Goal: Task Accomplishment & Management: Manage account settings

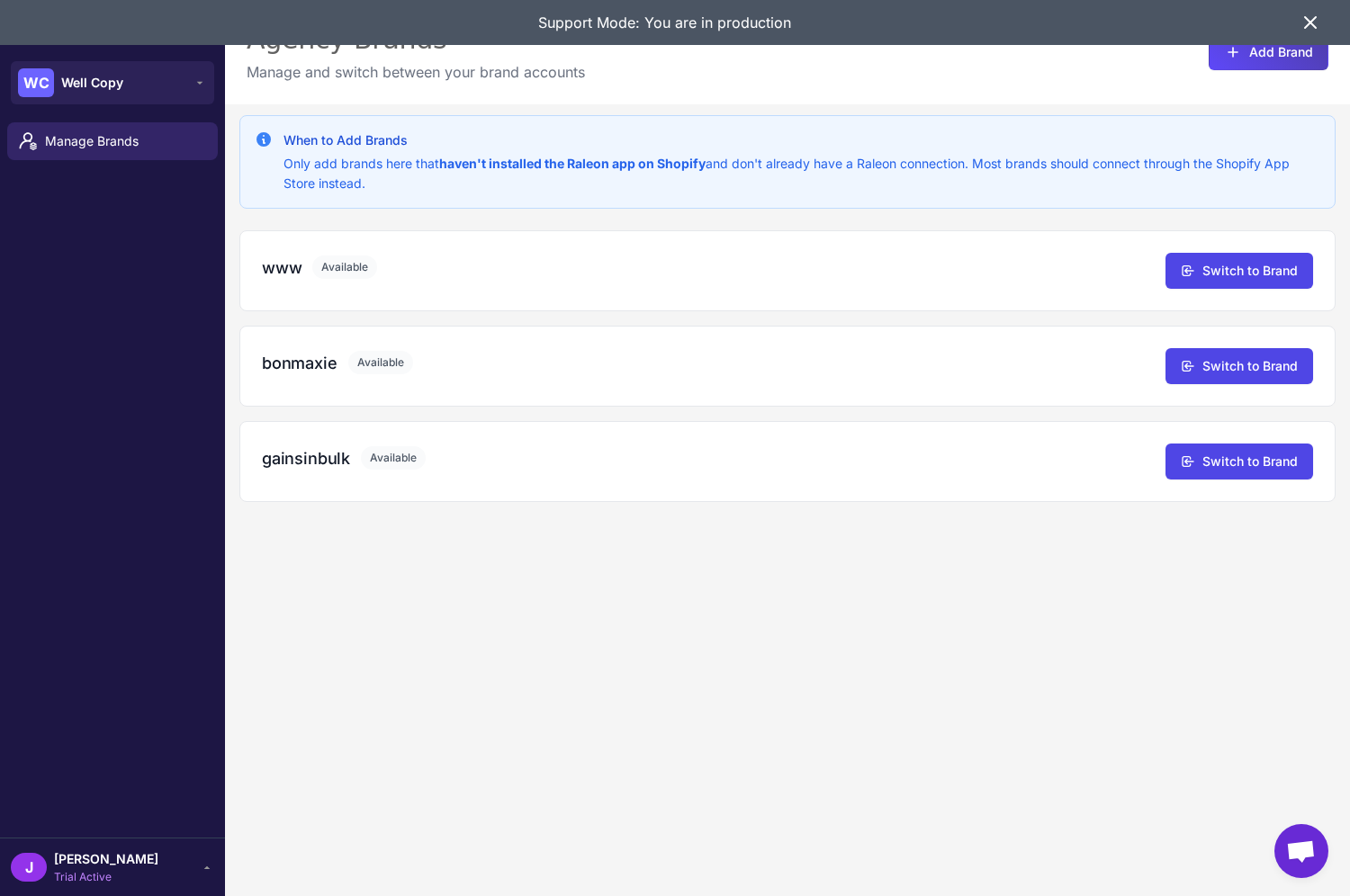
click at [611, 4] on div "Support Mode: You are in production" at bounding box center [665, 23] width 1271 height 45
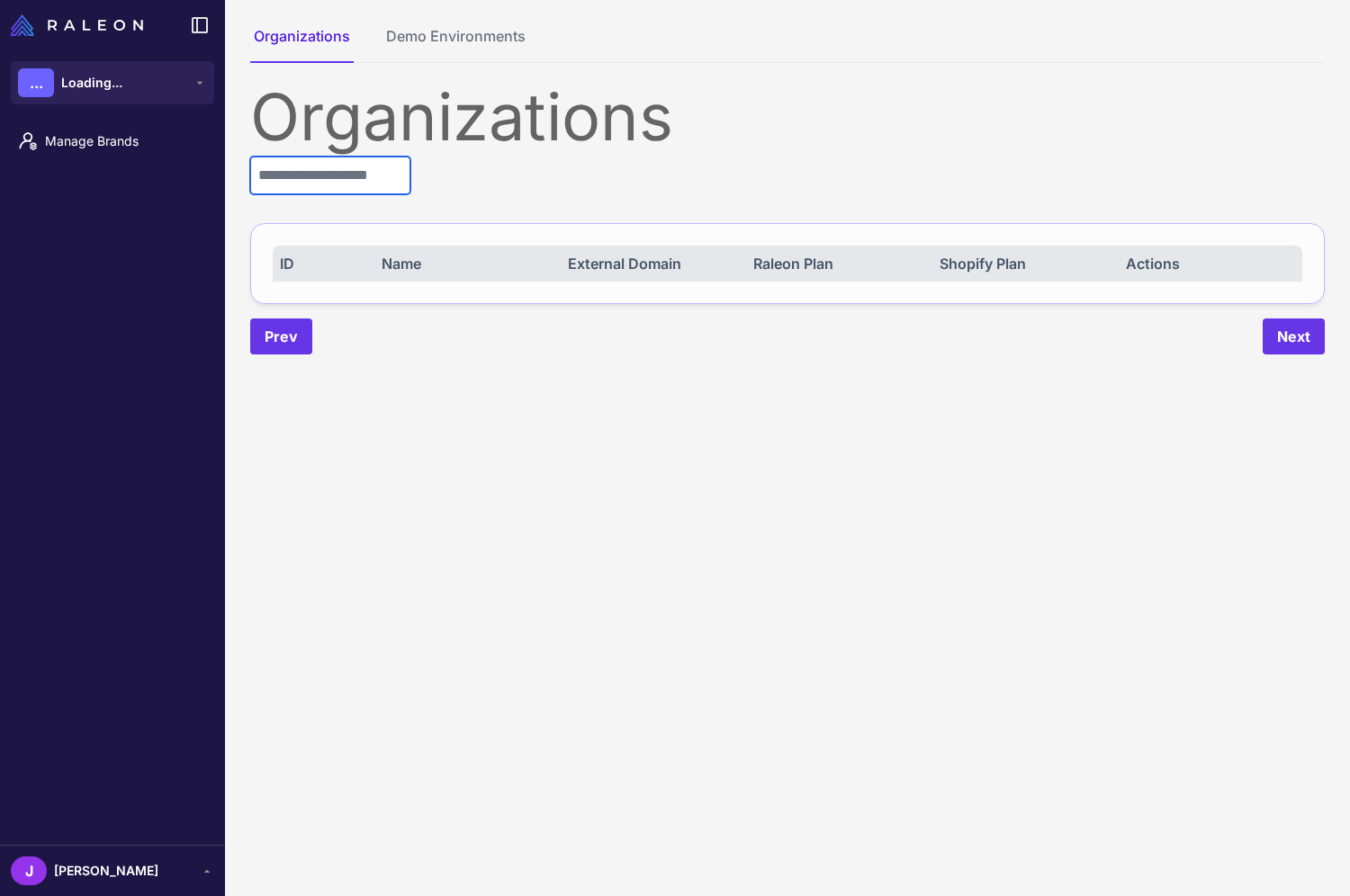
click at [282, 163] on input "text" at bounding box center [330, 176] width 160 height 38
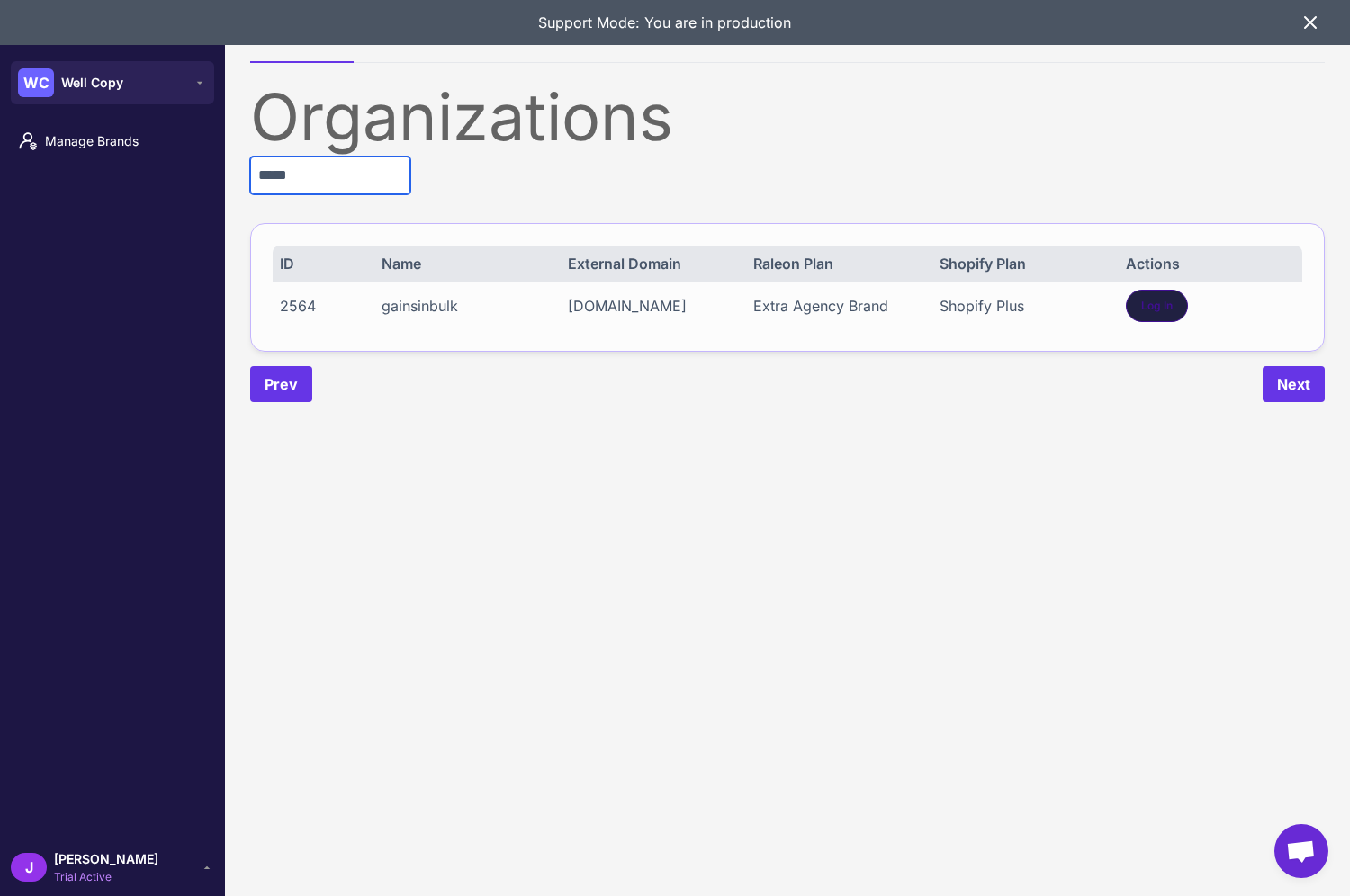
type input "*****"
click at [1167, 307] on span "Log In" at bounding box center [1156, 306] width 32 height 16
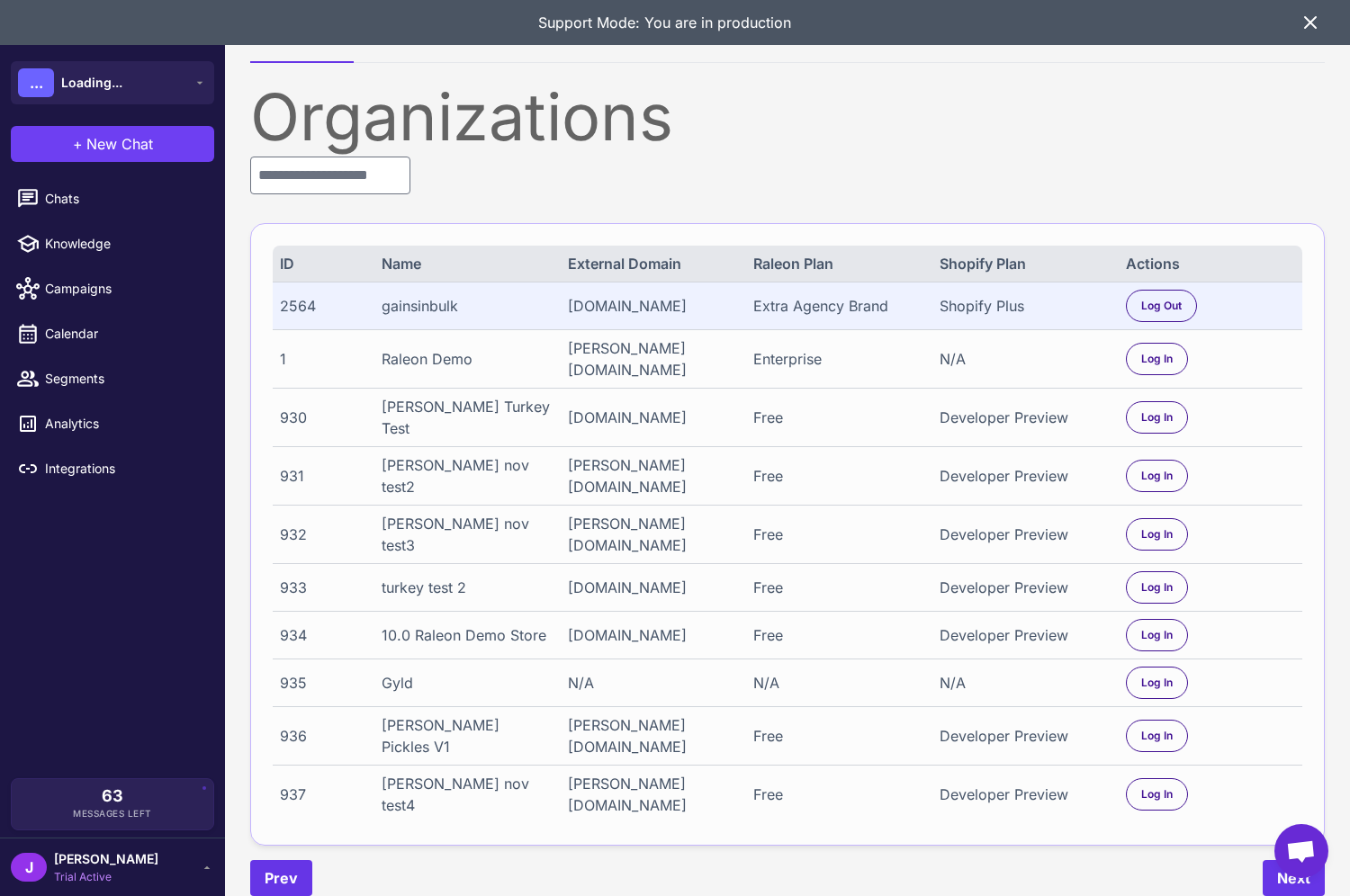
click at [1311, 18] on icon at bounding box center [1310, 23] width 22 height 22
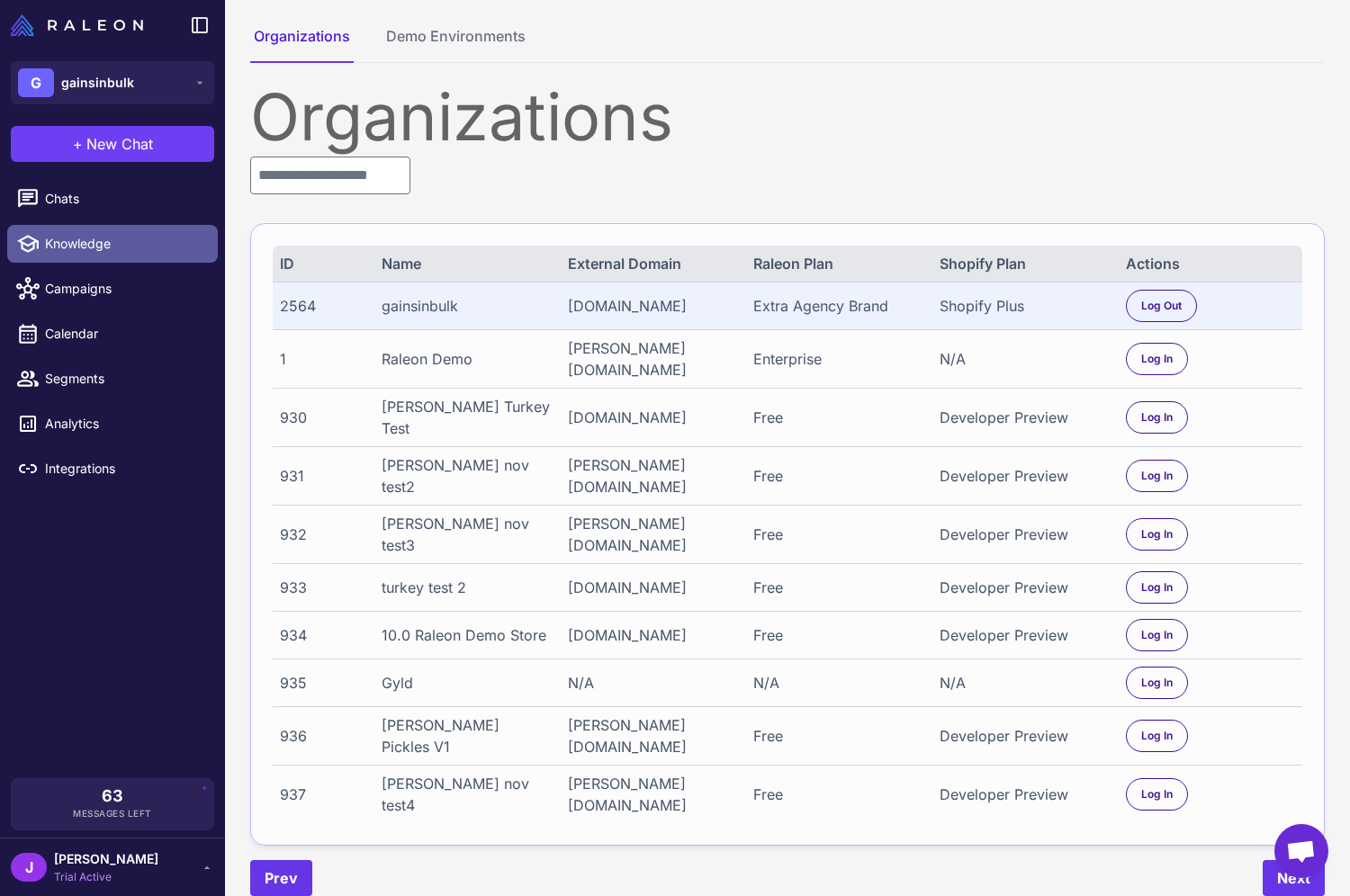
click at [79, 246] on span "Knowledge" at bounding box center [124, 243] width 158 height 20
select select
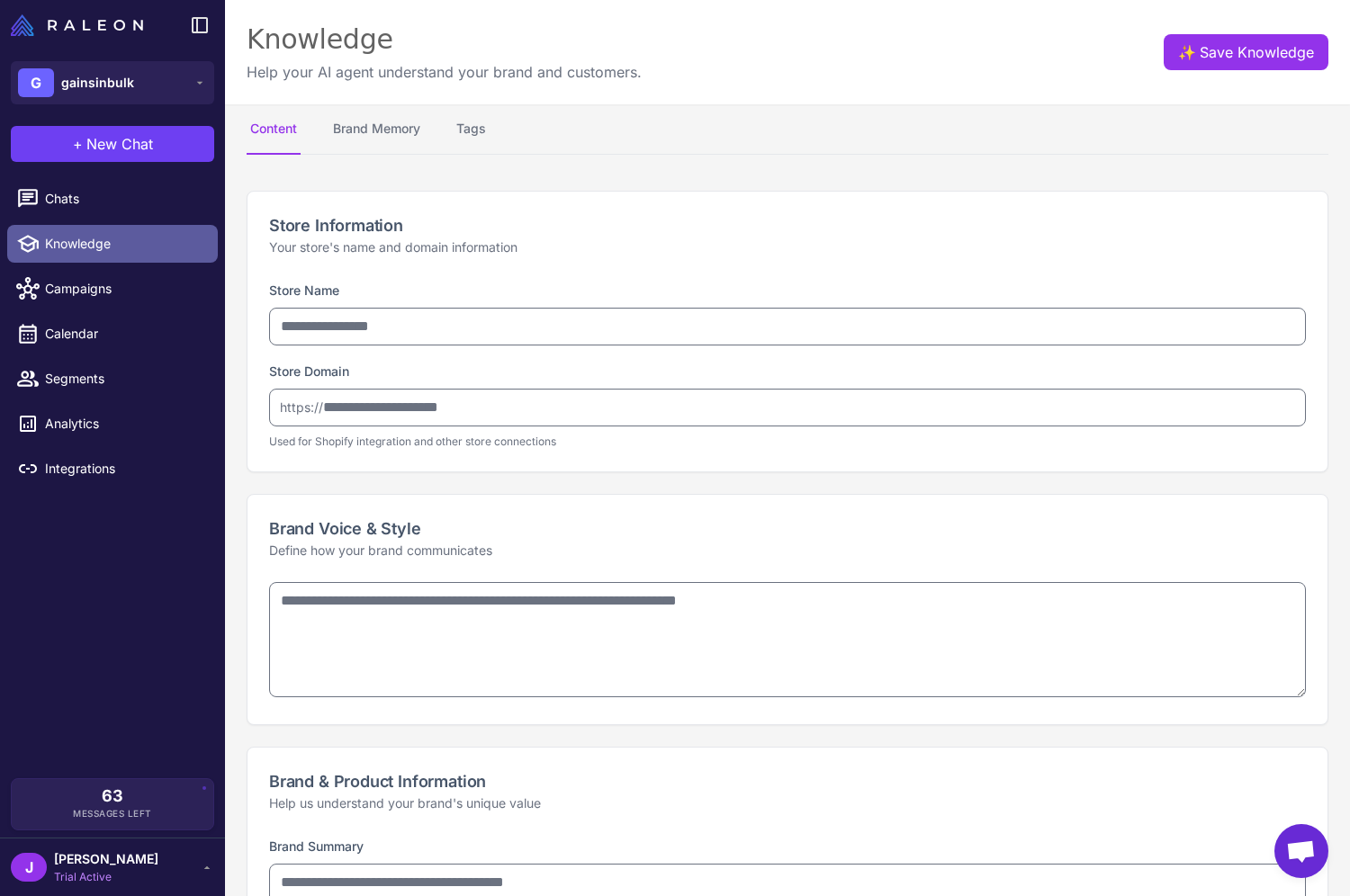
type input "**********"
type textarea "**********"
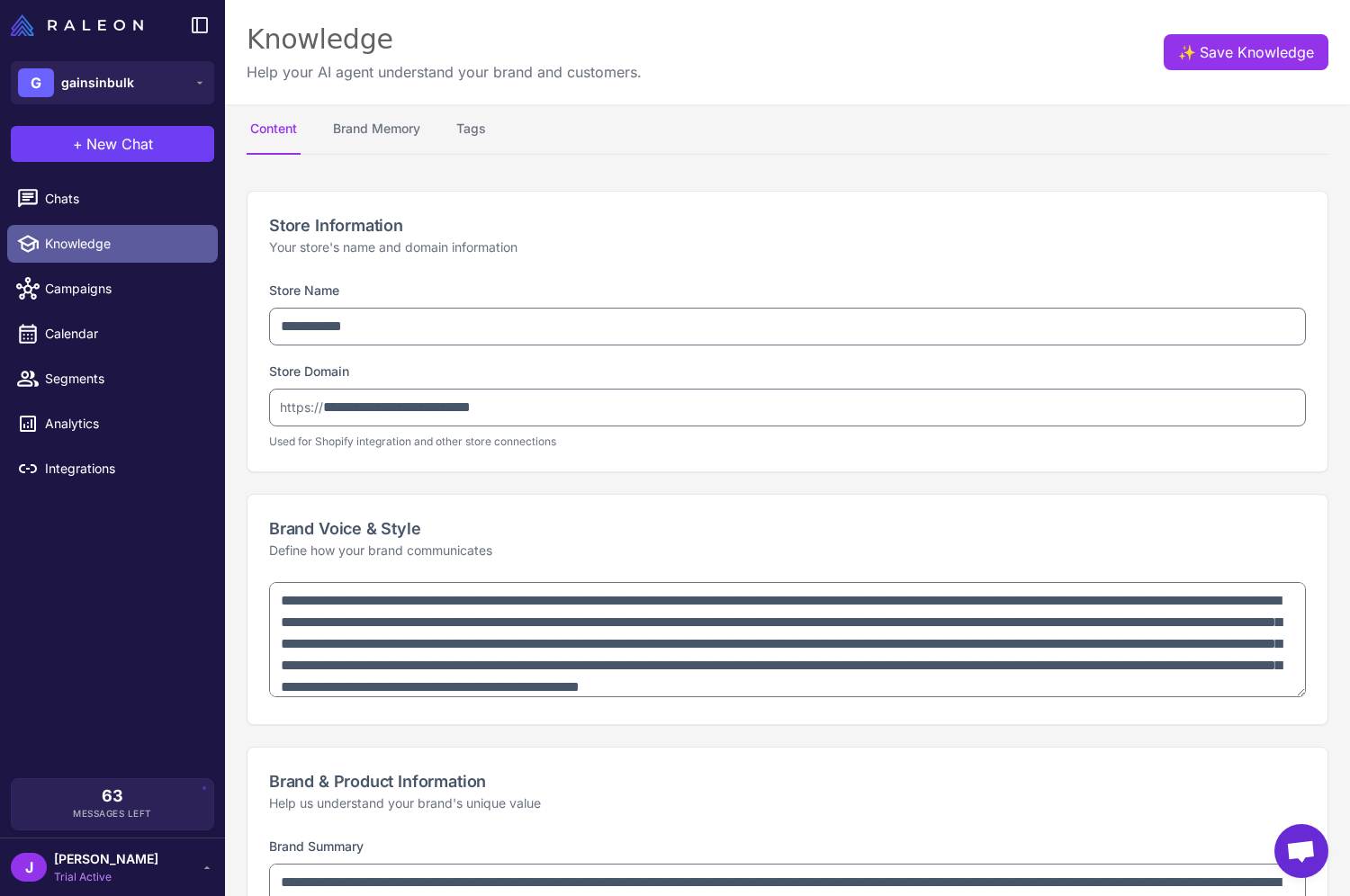
type textarea "**********"
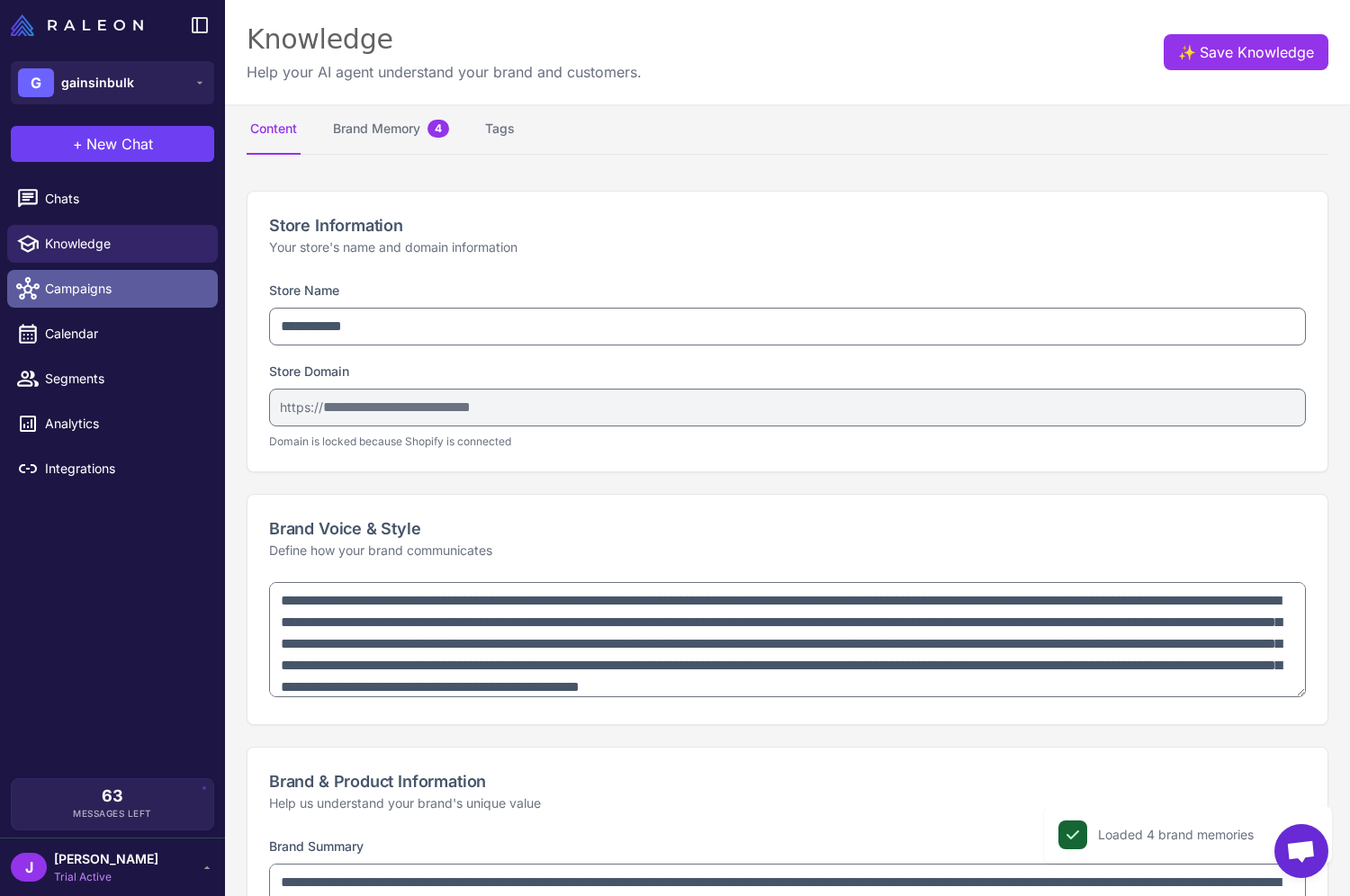
click at [96, 279] on span "Campaigns" at bounding box center [124, 289] width 158 height 20
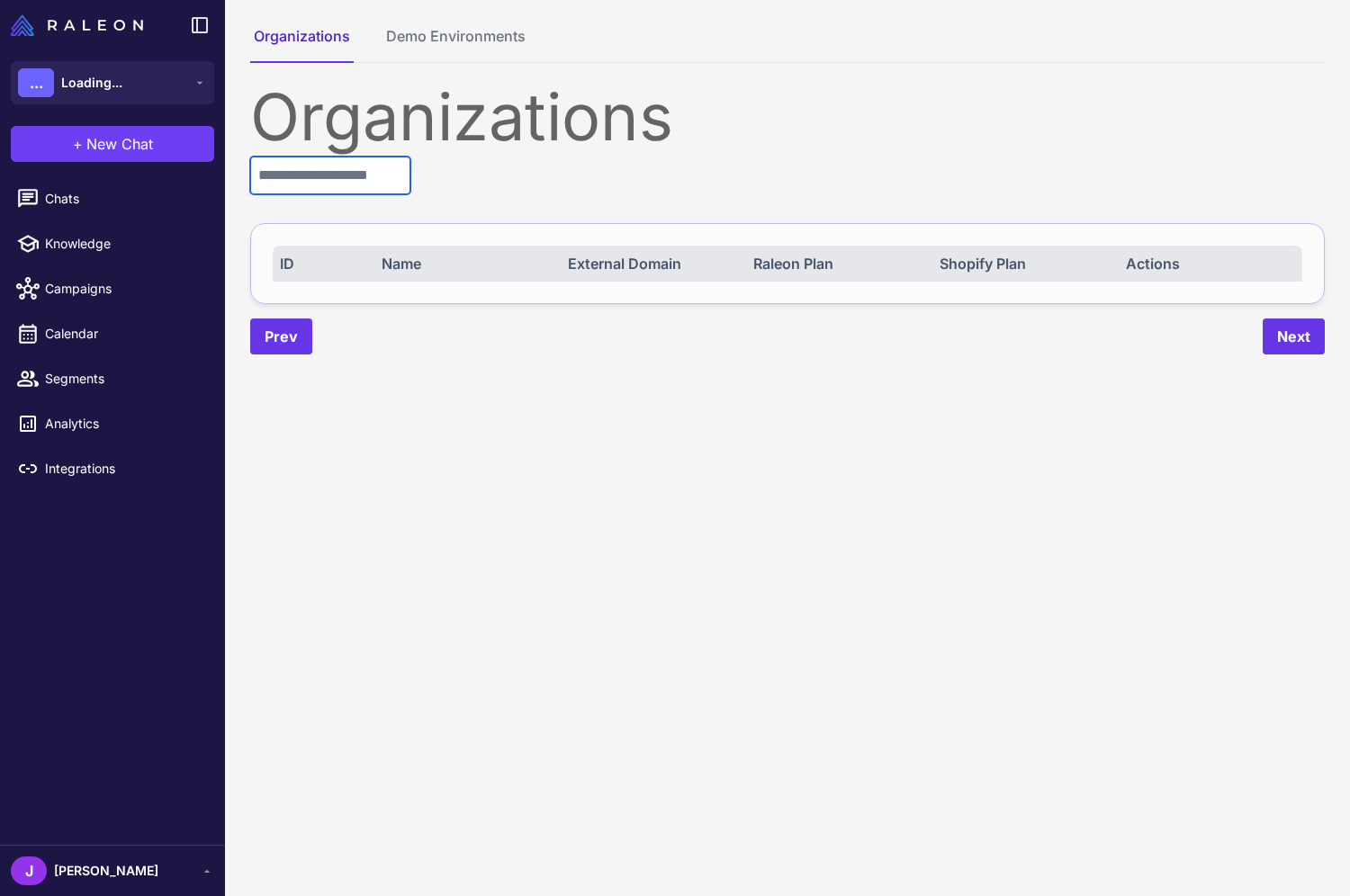
click at [303, 176] on input "text" at bounding box center [330, 176] width 160 height 38
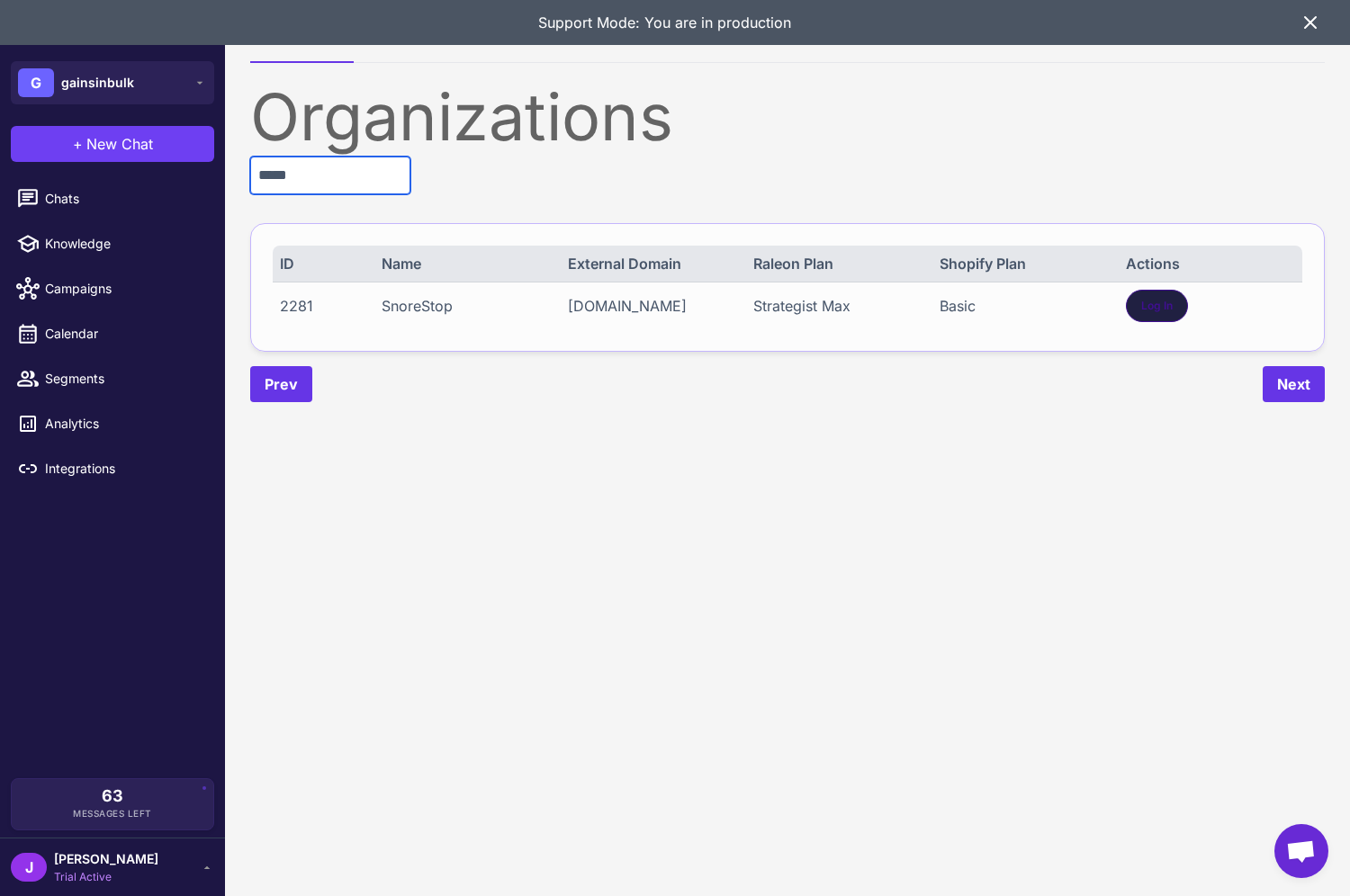
type input "*****"
click at [1158, 296] on div "Log In" at bounding box center [1157, 306] width 62 height 33
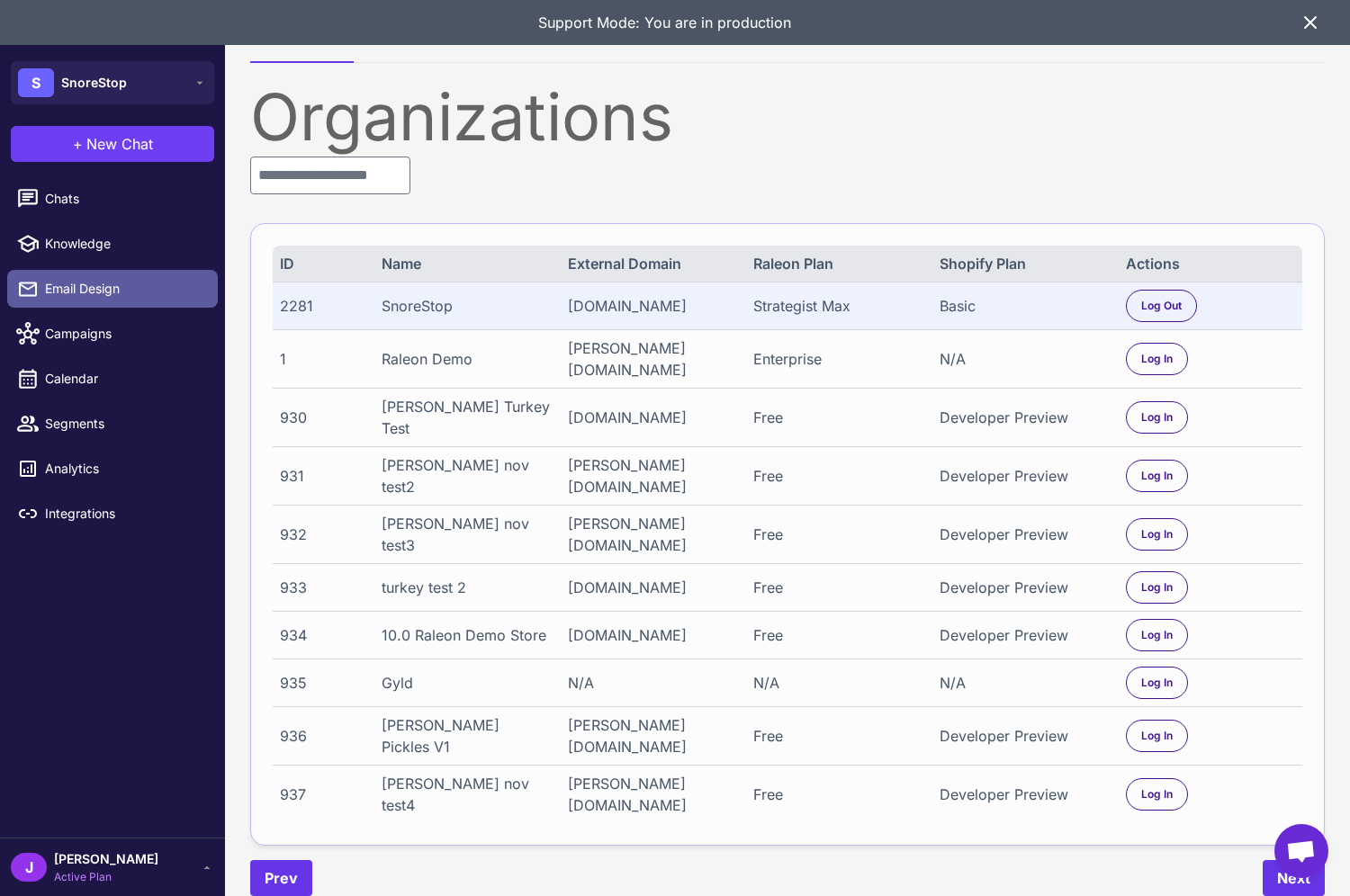
click at [75, 281] on span "Email Design" at bounding box center [124, 289] width 158 height 20
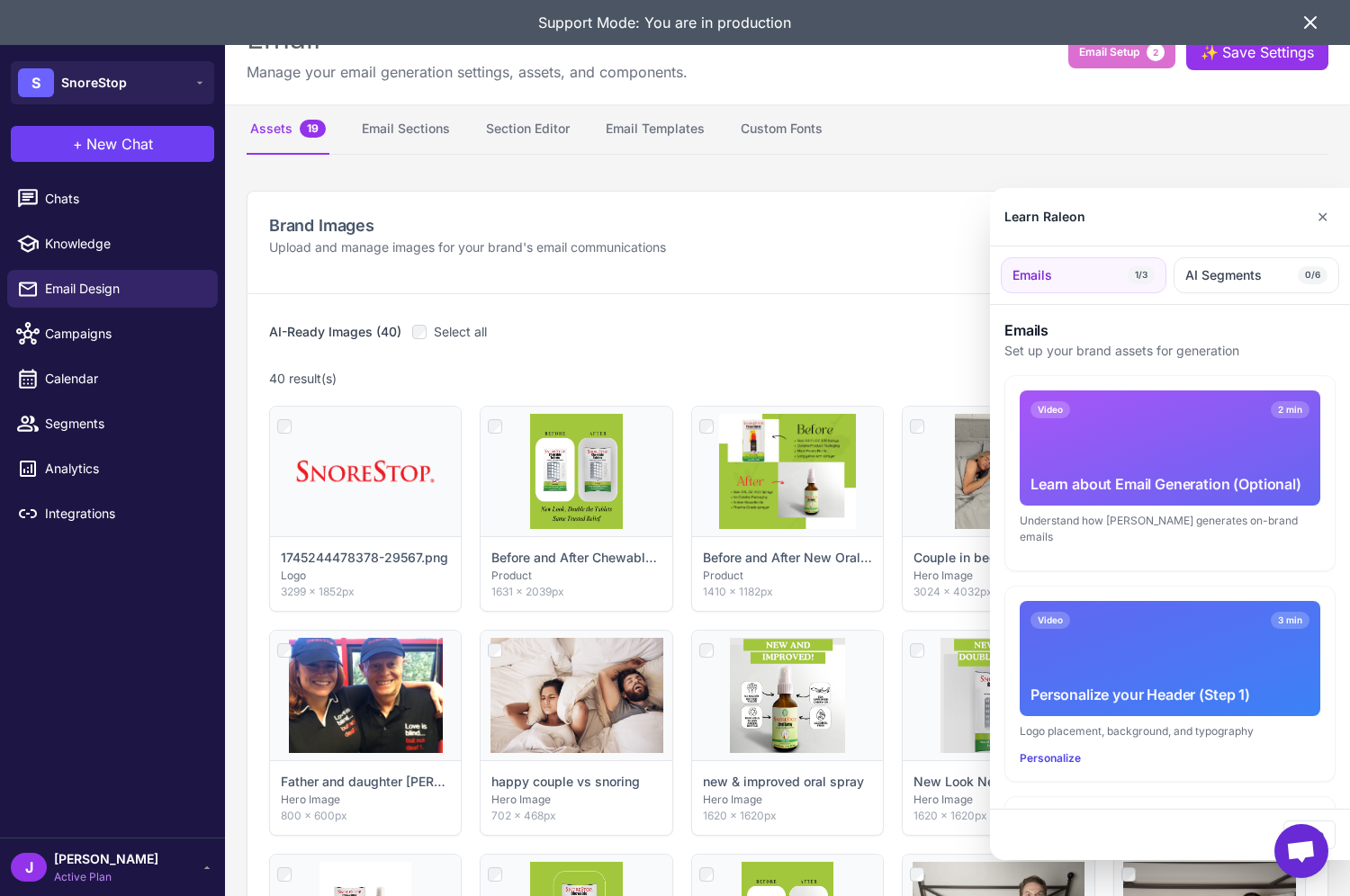
click at [396, 130] on div at bounding box center [675, 448] width 1350 height 896
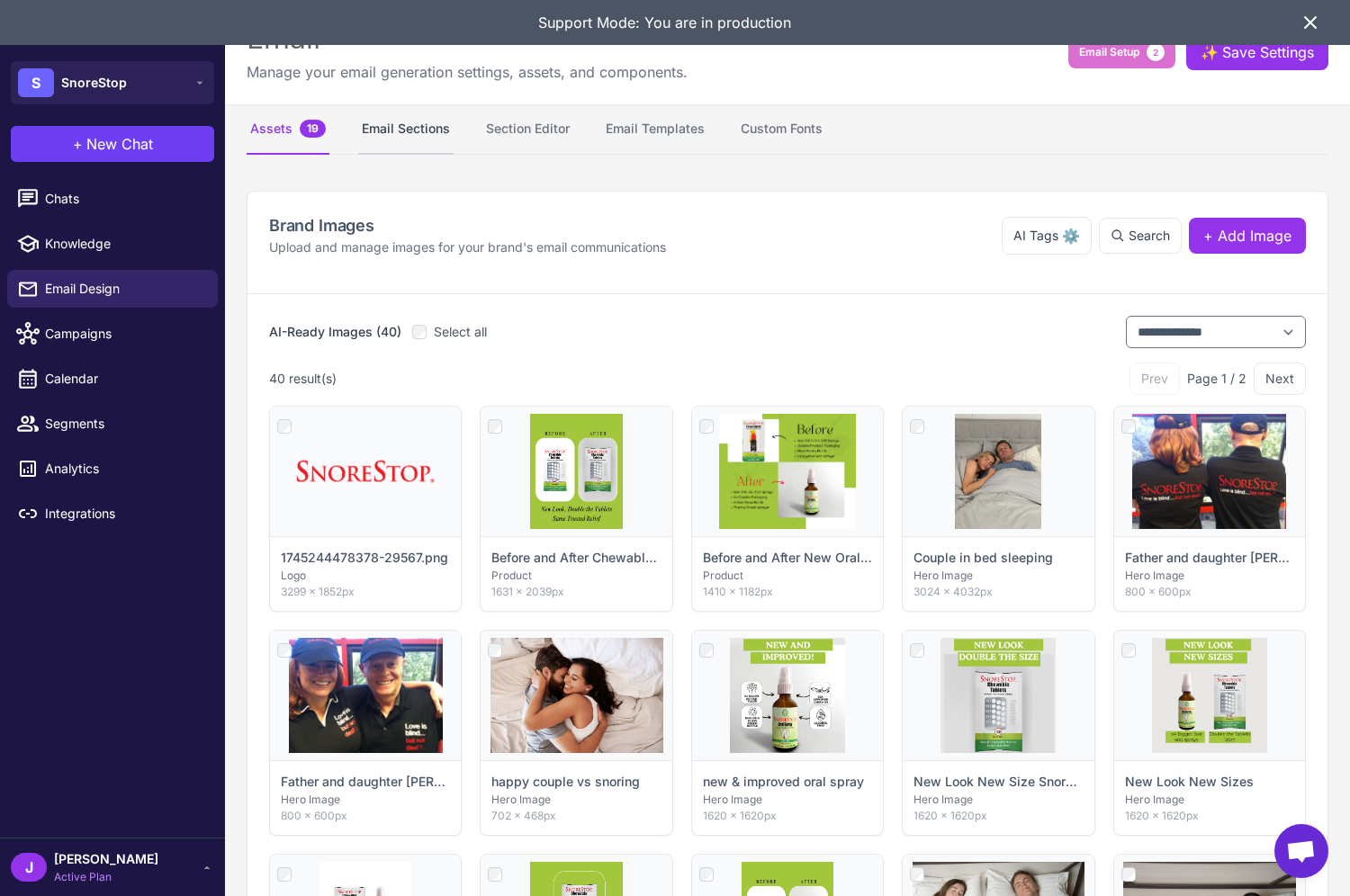
click at [426, 129] on button "Email Sections" at bounding box center [406, 129] width 95 height 51
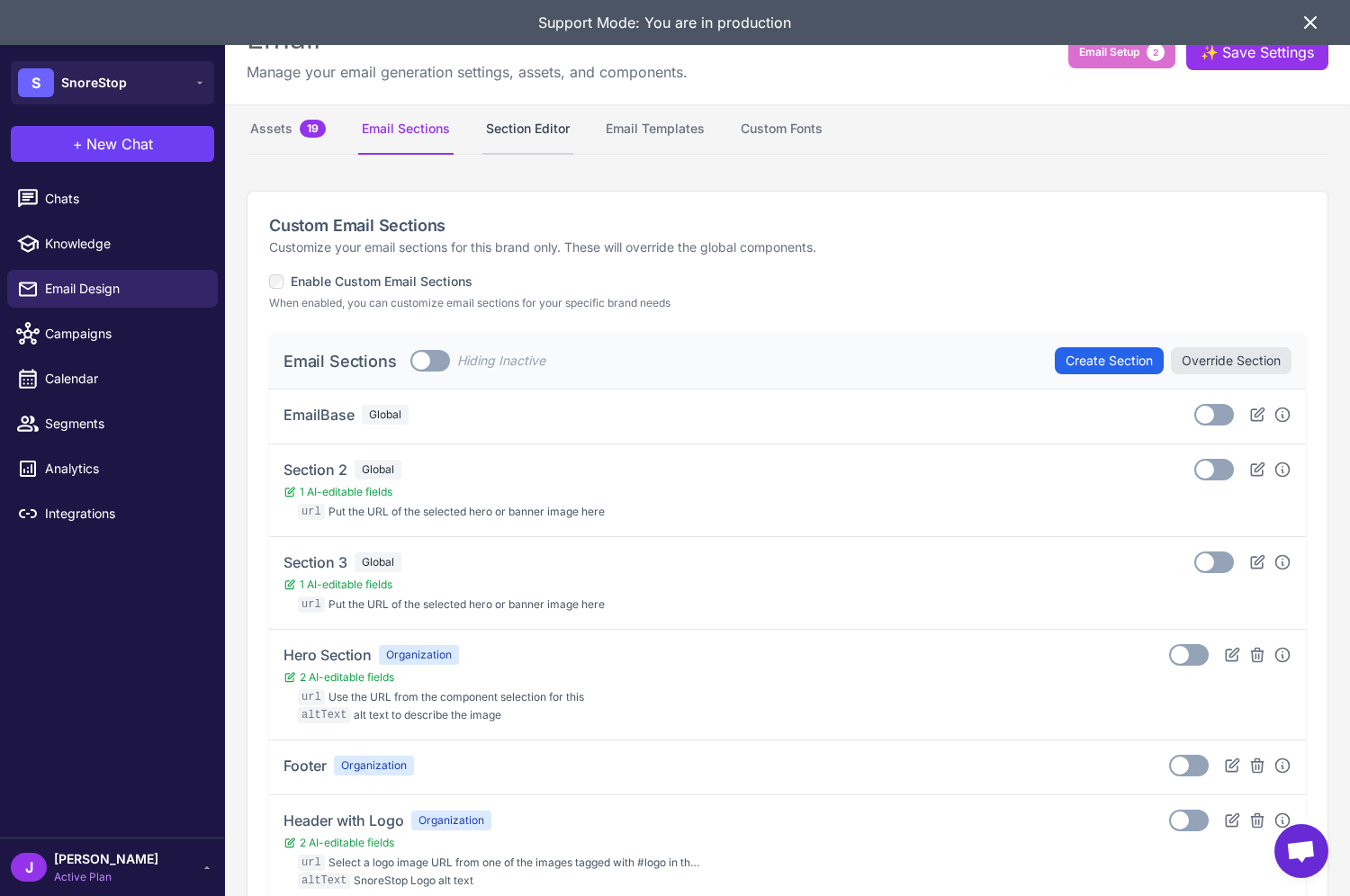
click at [522, 119] on button "Section Editor" at bounding box center [528, 129] width 91 height 51
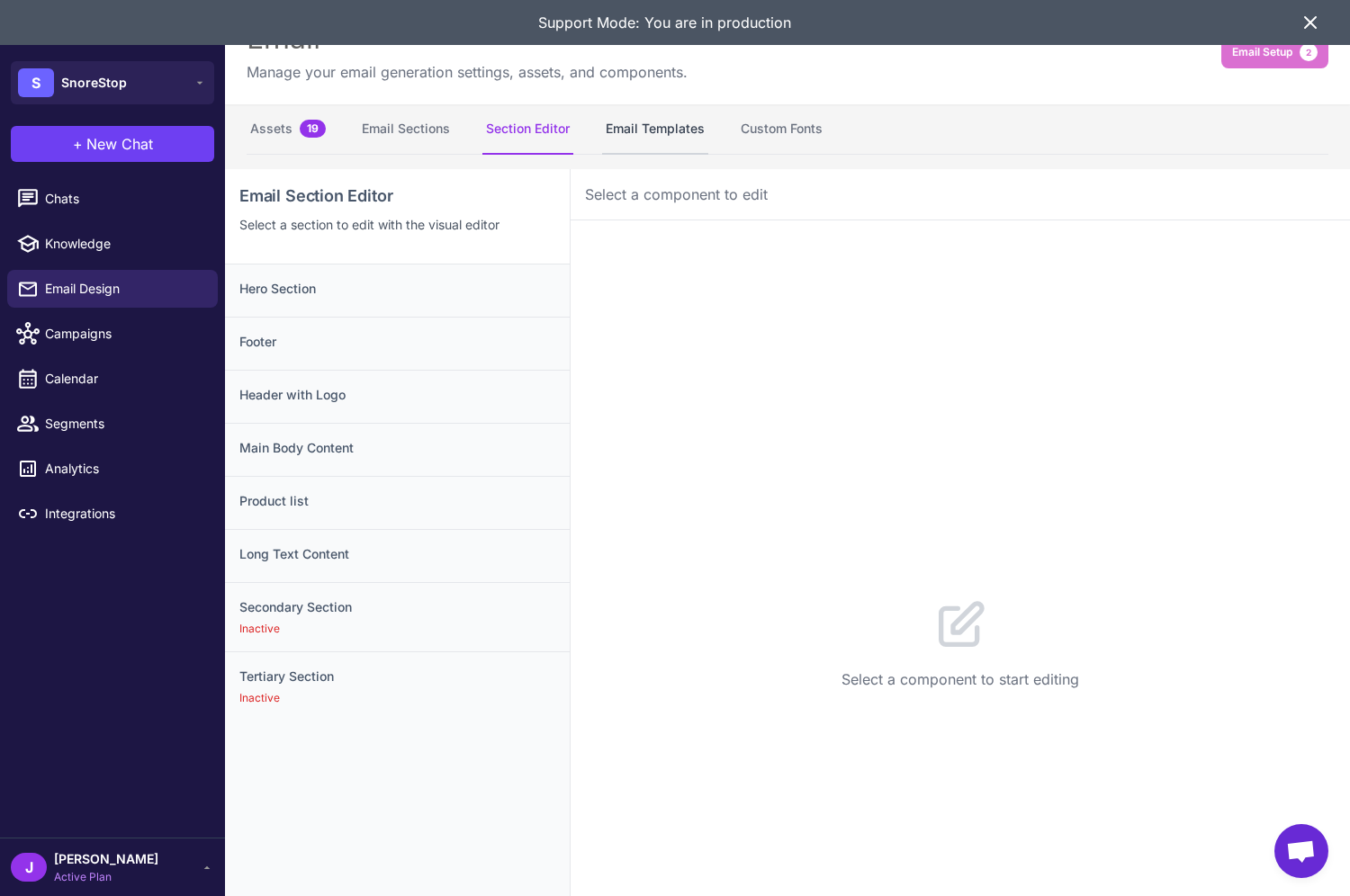
click at [637, 119] on button "Email Templates" at bounding box center [655, 129] width 106 height 51
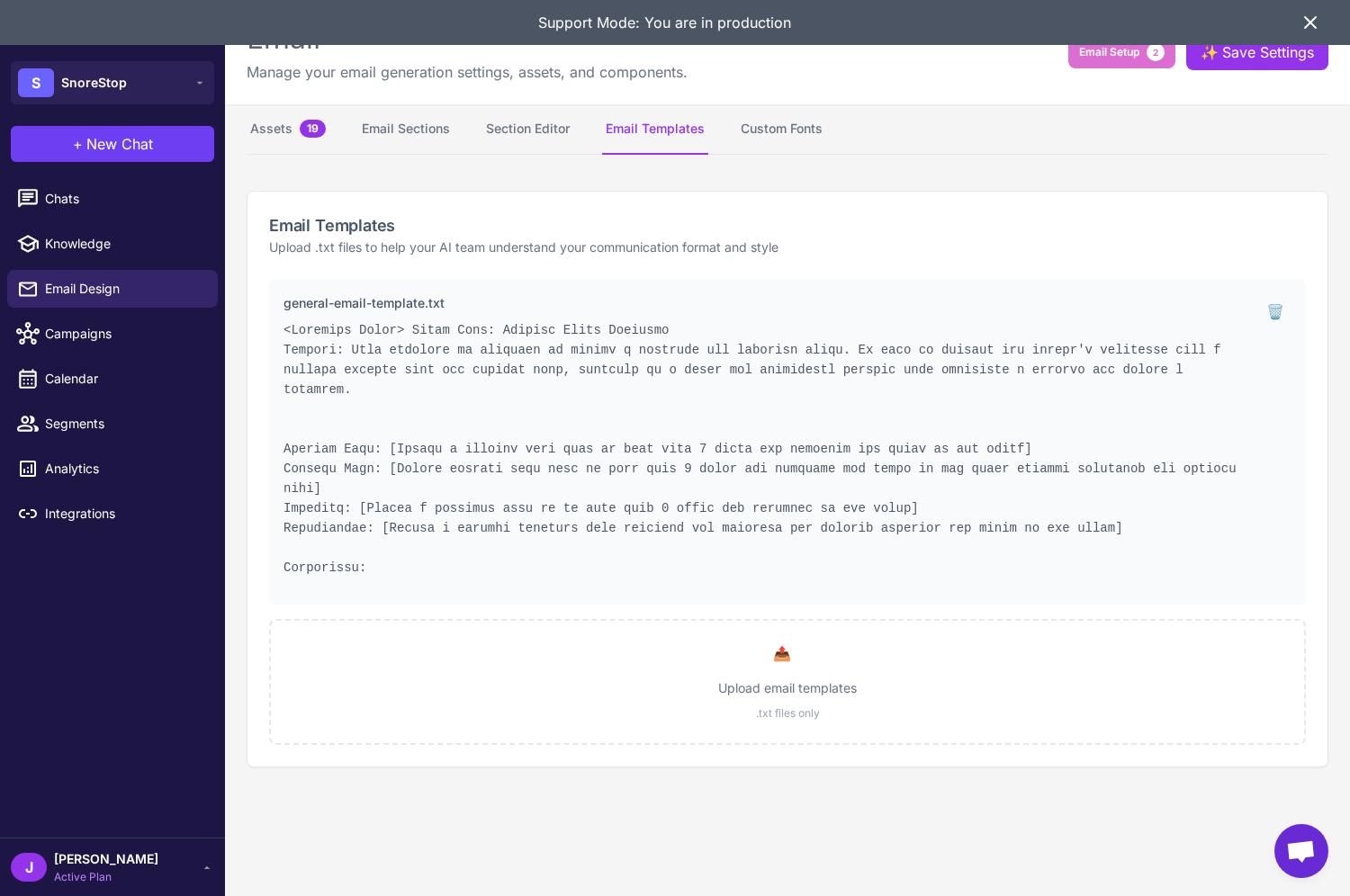
click at [1312, 21] on icon at bounding box center [1310, 23] width 11 height 11
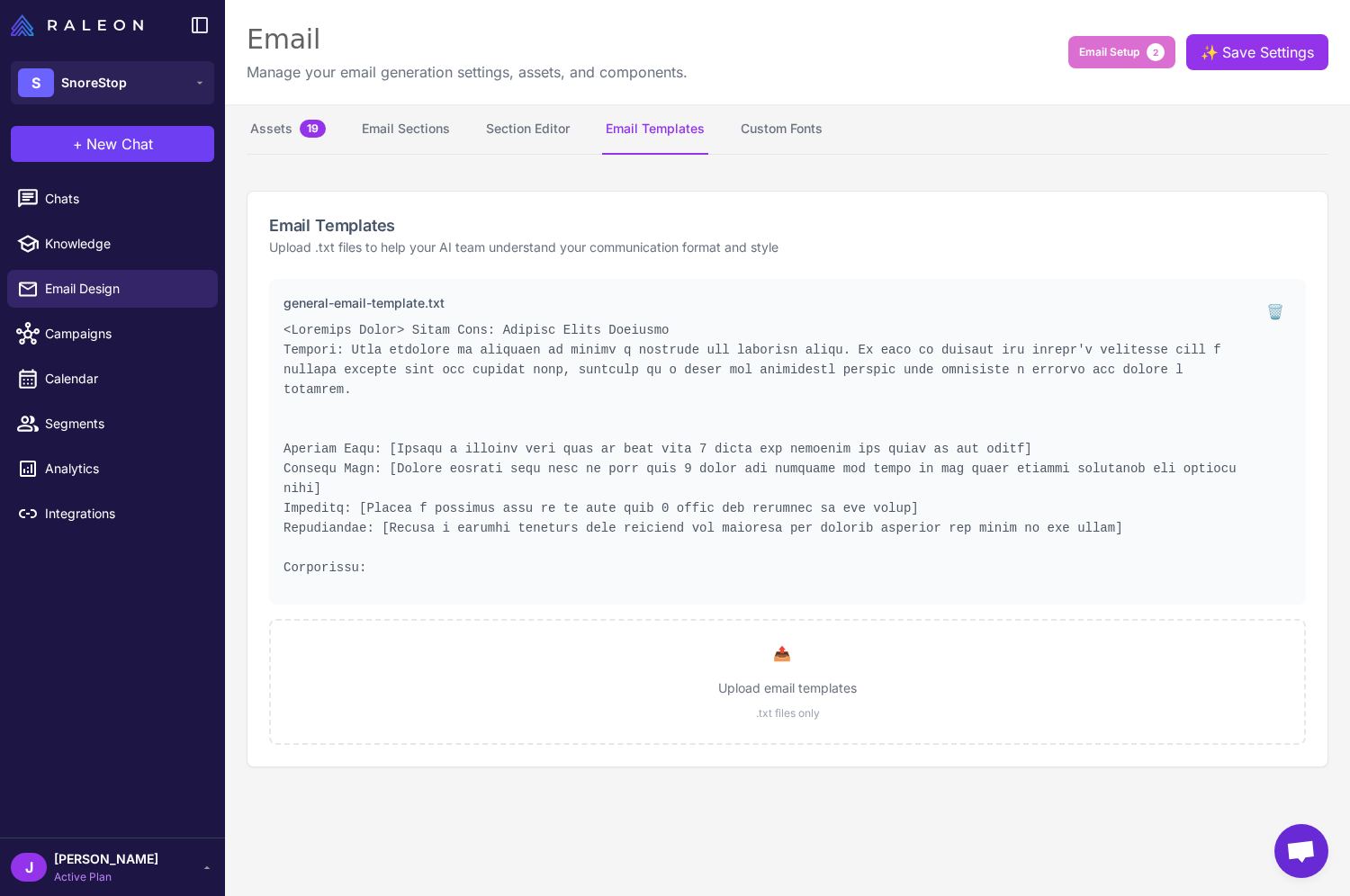
click at [528, 127] on button "Section Editor" at bounding box center [528, 129] width 91 height 51
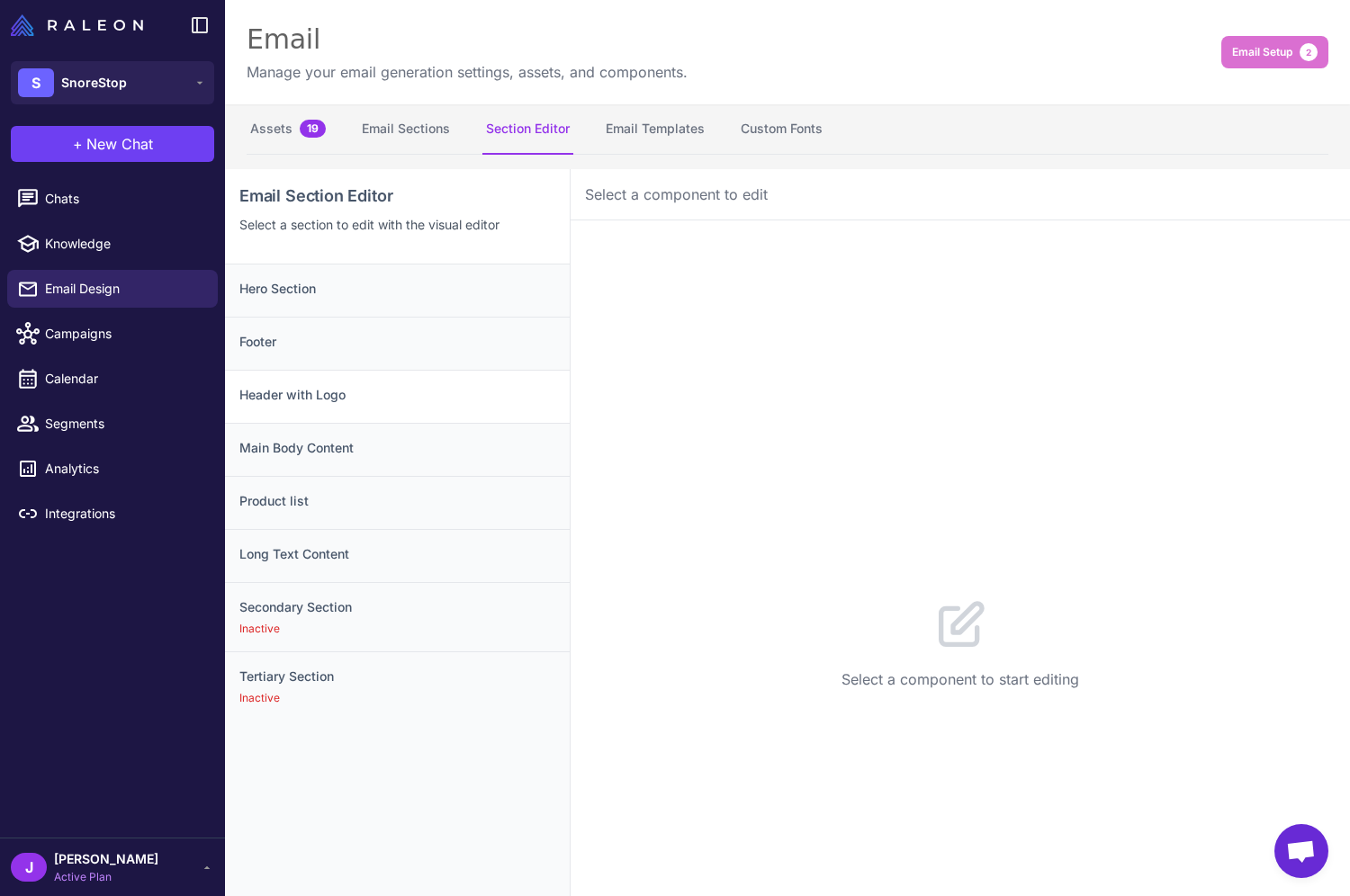
click at [330, 392] on h3 "Header with Logo" at bounding box center [397, 395] width 316 height 20
click at [529, 124] on button "Section Editor" at bounding box center [528, 129] width 91 height 51
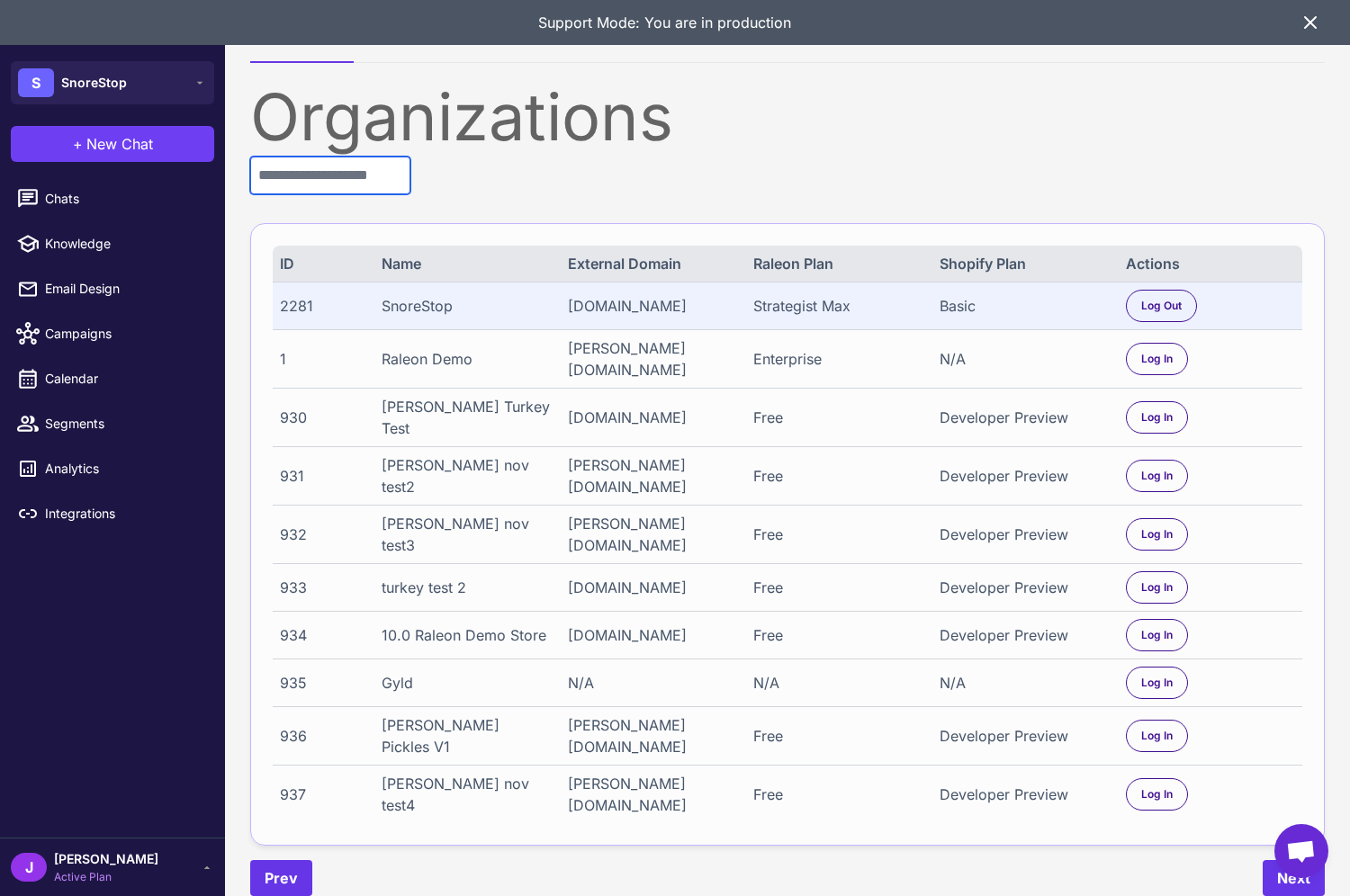
drag, startPoint x: 376, startPoint y: 165, endPoint x: 376, endPoint y: 190, distance: 25.0
click at [376, 166] on input "text" at bounding box center [330, 176] width 160 height 38
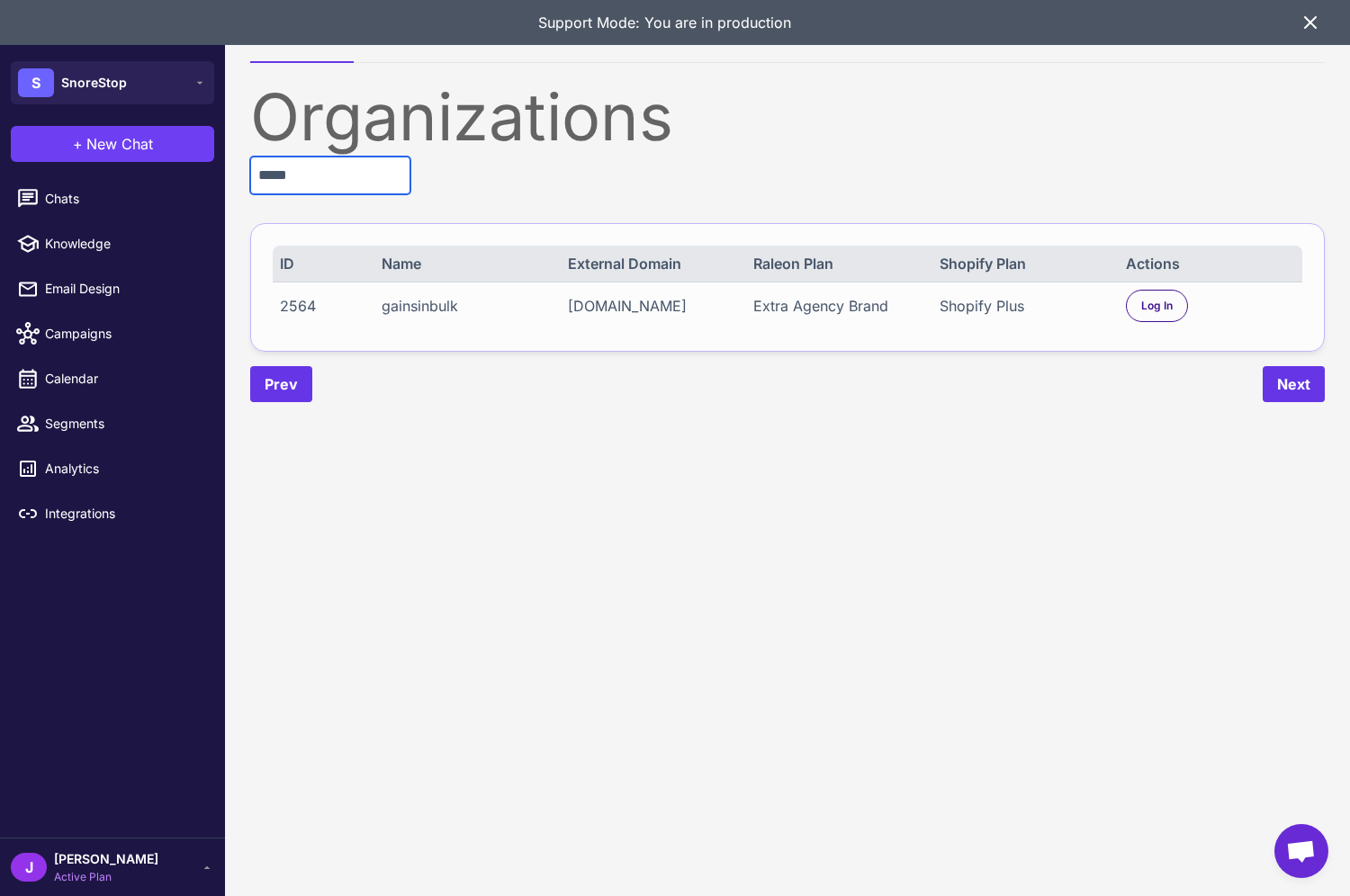
type input "*****"
click at [1115, 310] on div "2564 gainsinbulk gains-in-bulk.myshopify.com Extra Agency Brand Shopify Plus Lo…" at bounding box center [787, 305] width 1029 height 48
click at [1146, 319] on div "Log In" at bounding box center [1157, 306] width 62 height 33
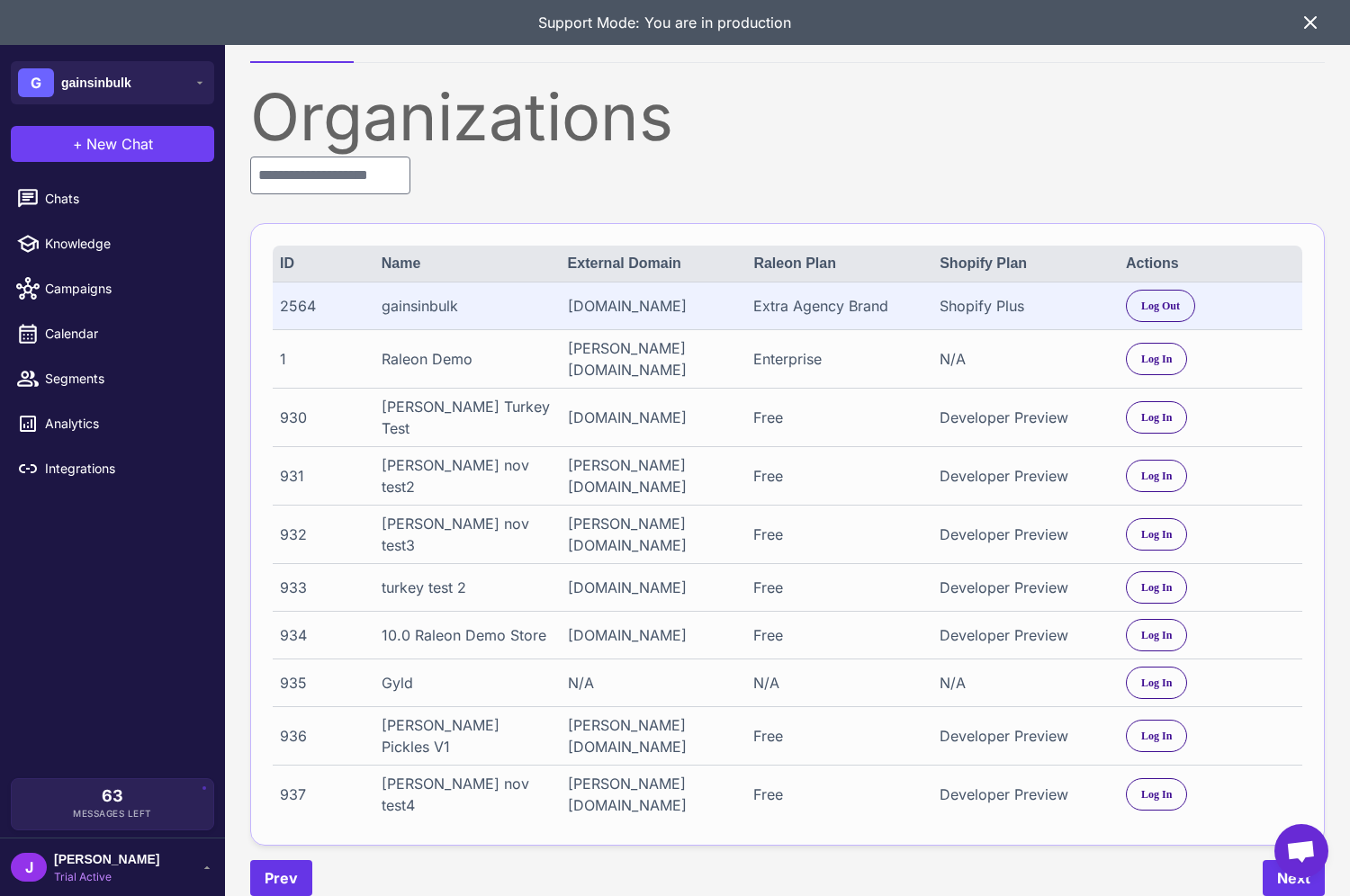
click at [1322, 14] on div "Support Mode: You are in production" at bounding box center [675, 23] width 1350 height 45
click at [1307, 18] on icon at bounding box center [1310, 23] width 22 height 22
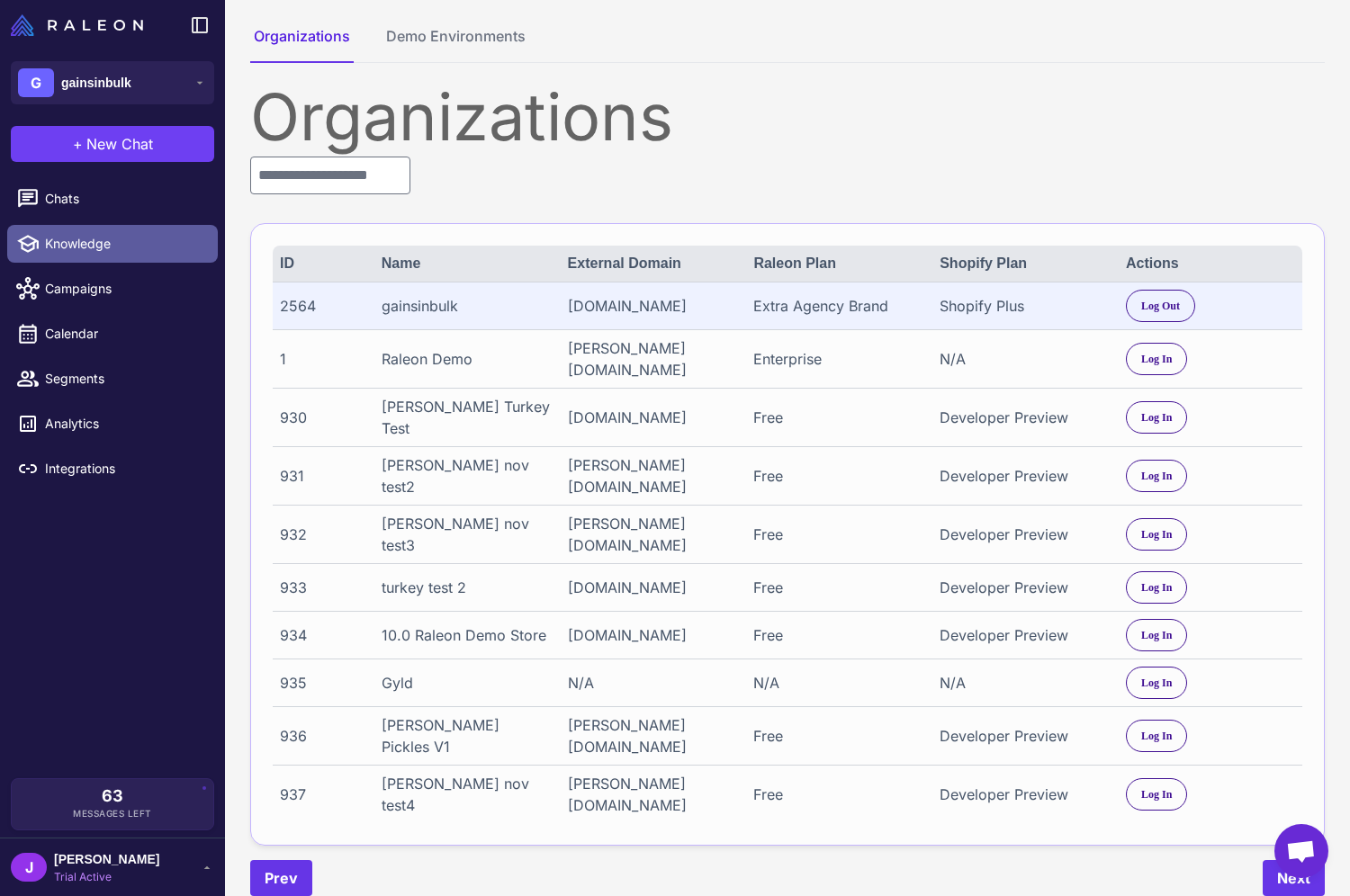
click at [75, 240] on span "Knowledge" at bounding box center [124, 243] width 158 height 20
select select
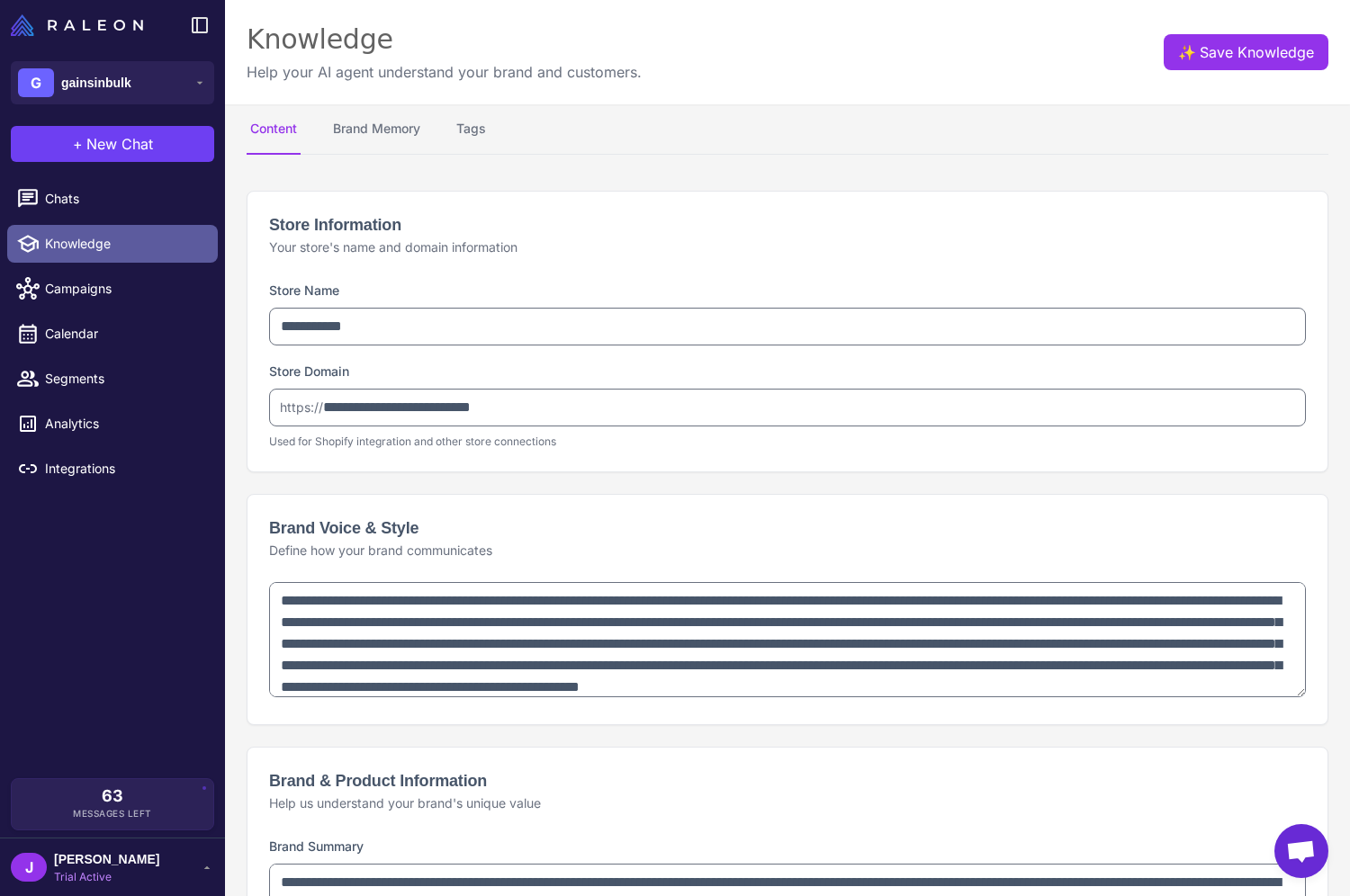
type textarea "**********"
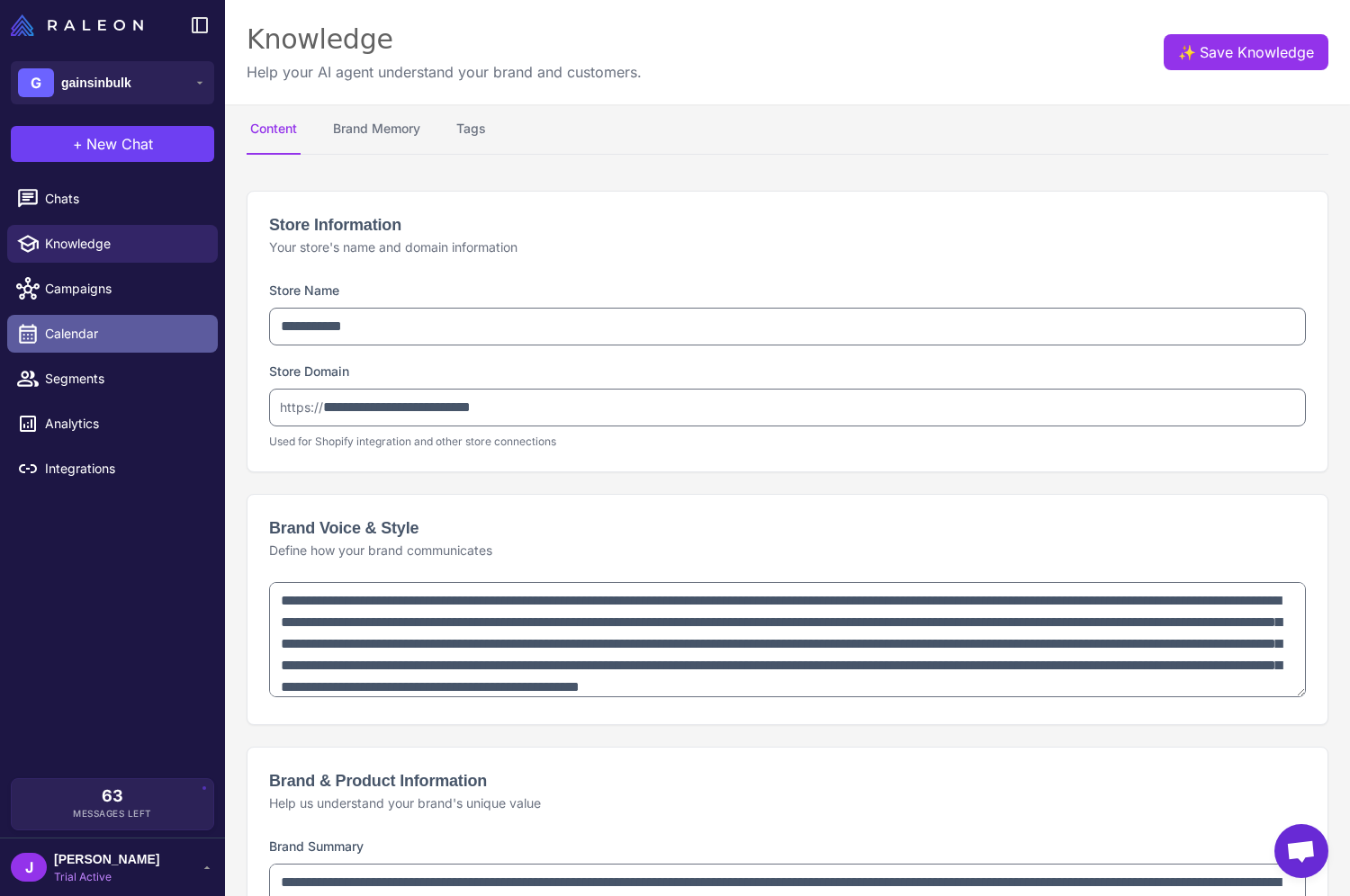
type textarea "**********"
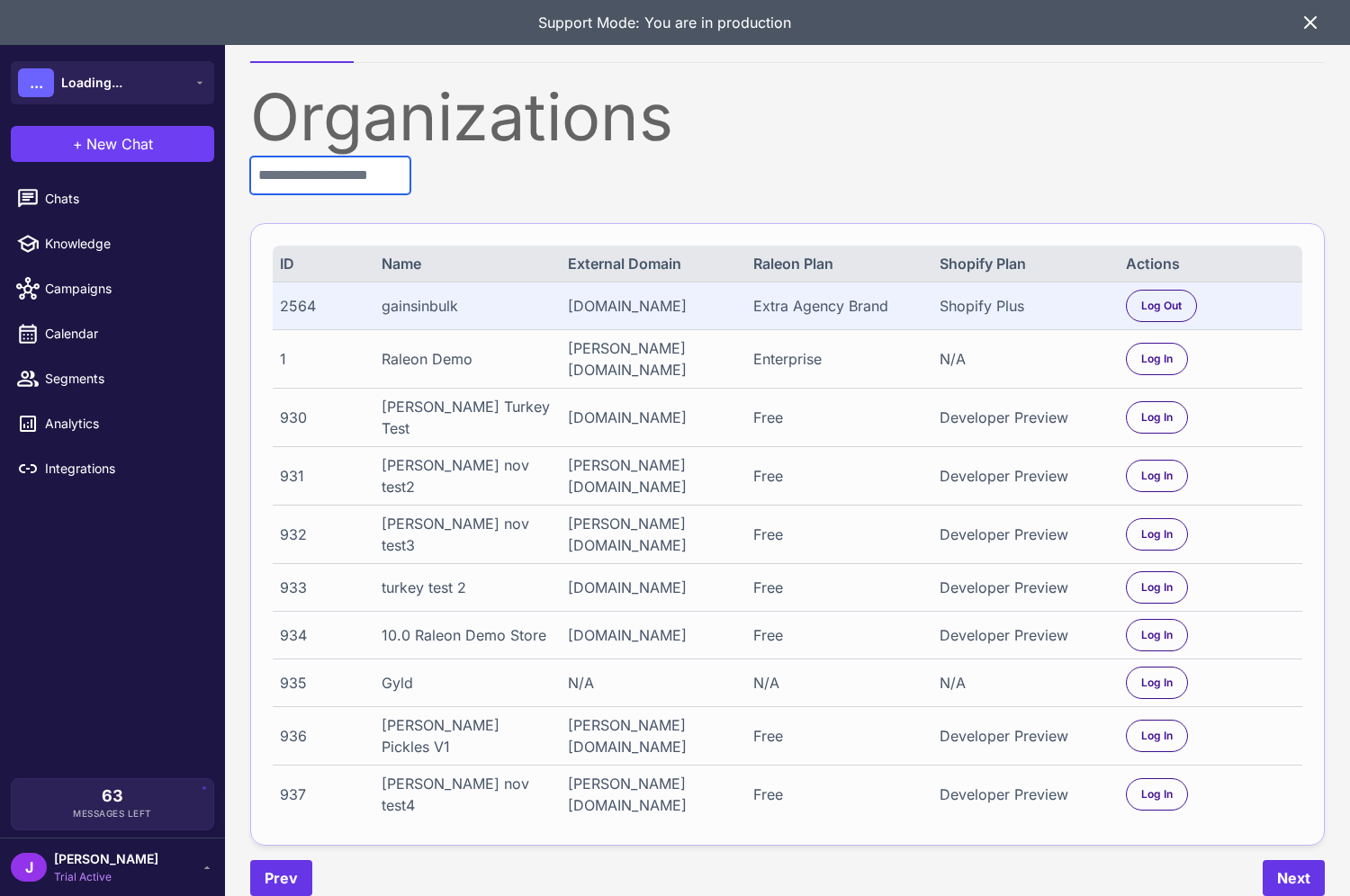
click at [335, 175] on input "text" at bounding box center [330, 176] width 160 height 38
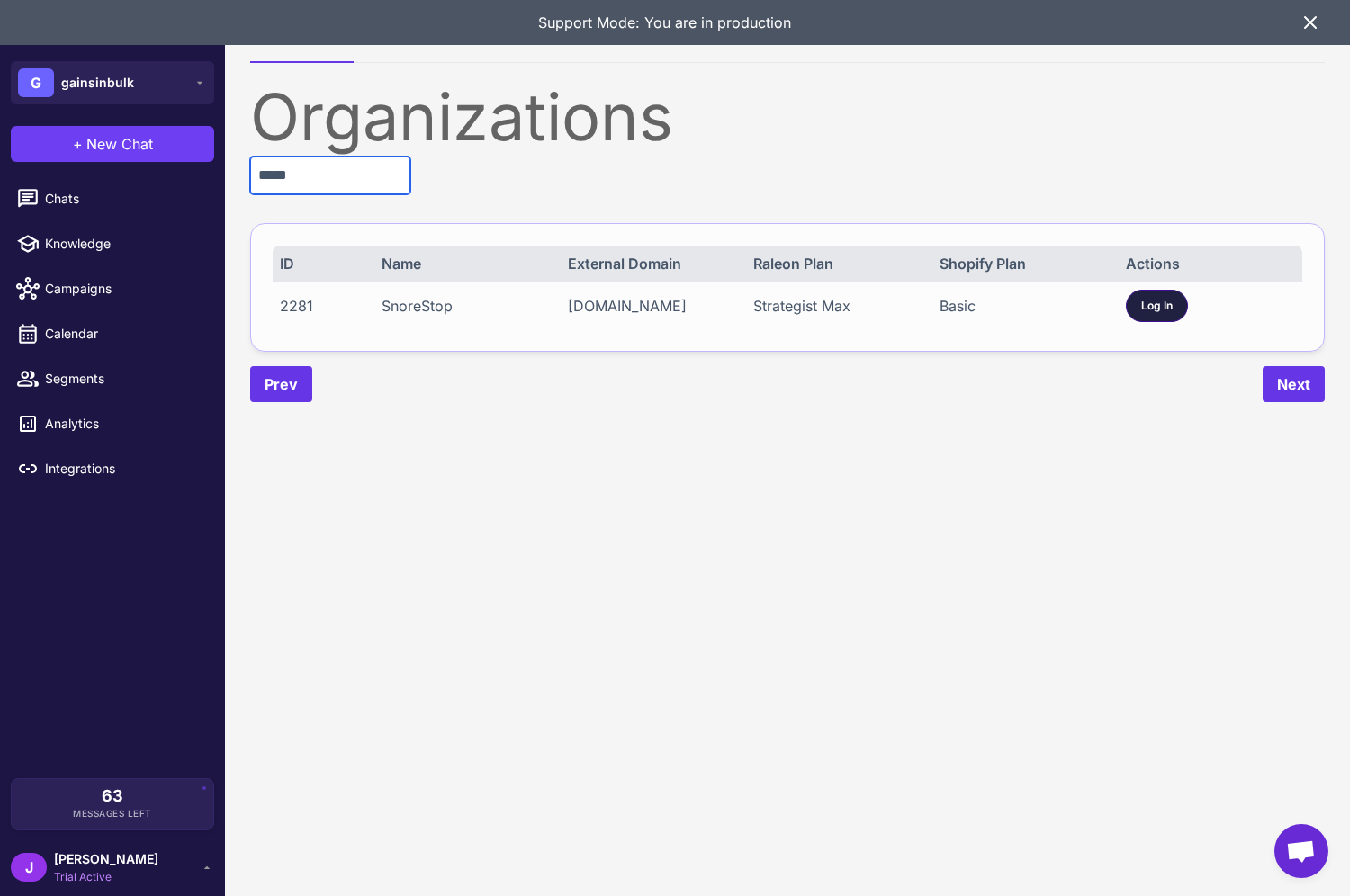
type input "*****"
click at [1144, 300] on span "Log In" at bounding box center [1156, 306] width 32 height 16
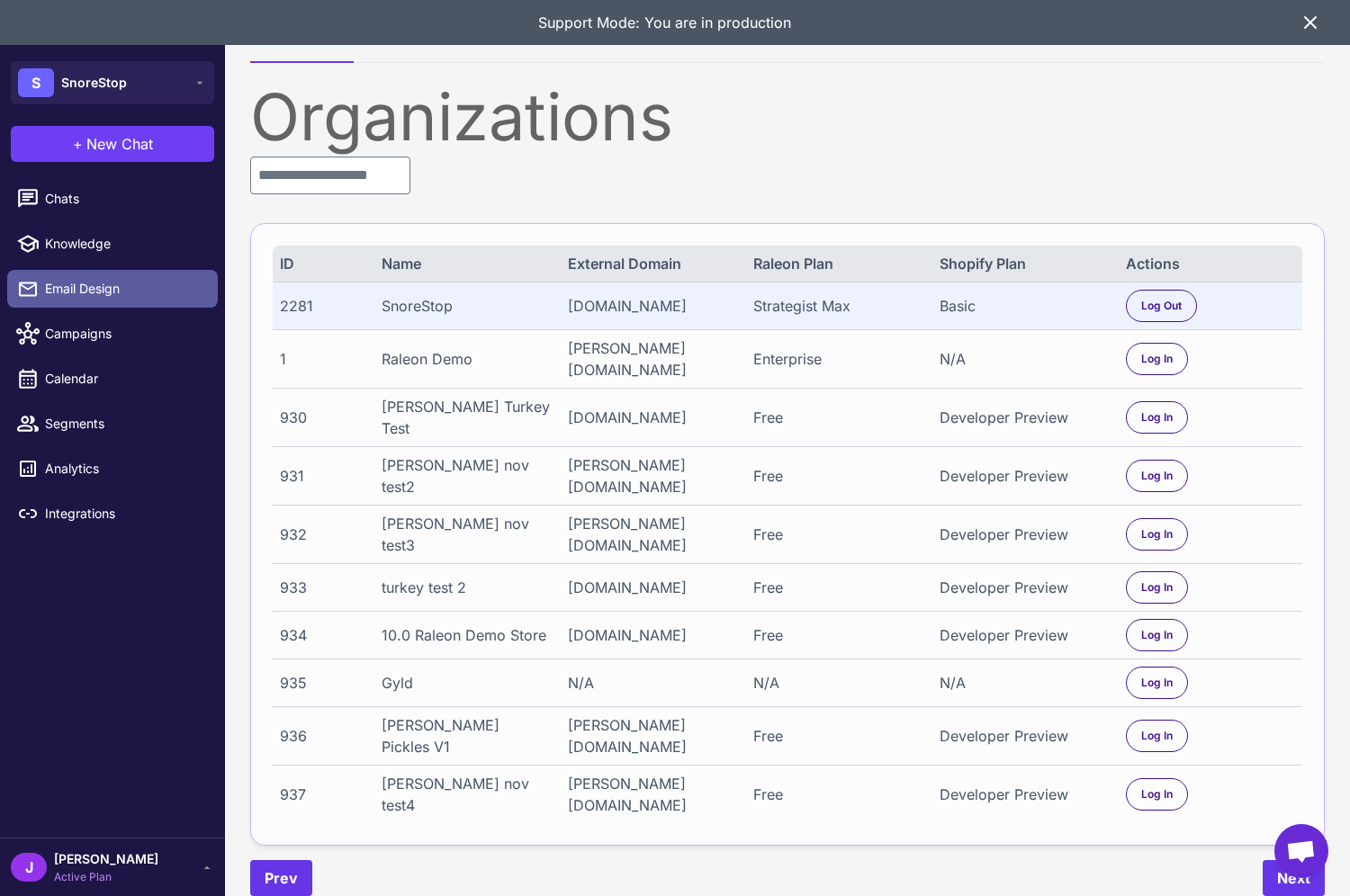
click at [82, 300] on link "Email Design" at bounding box center [112, 289] width 211 height 38
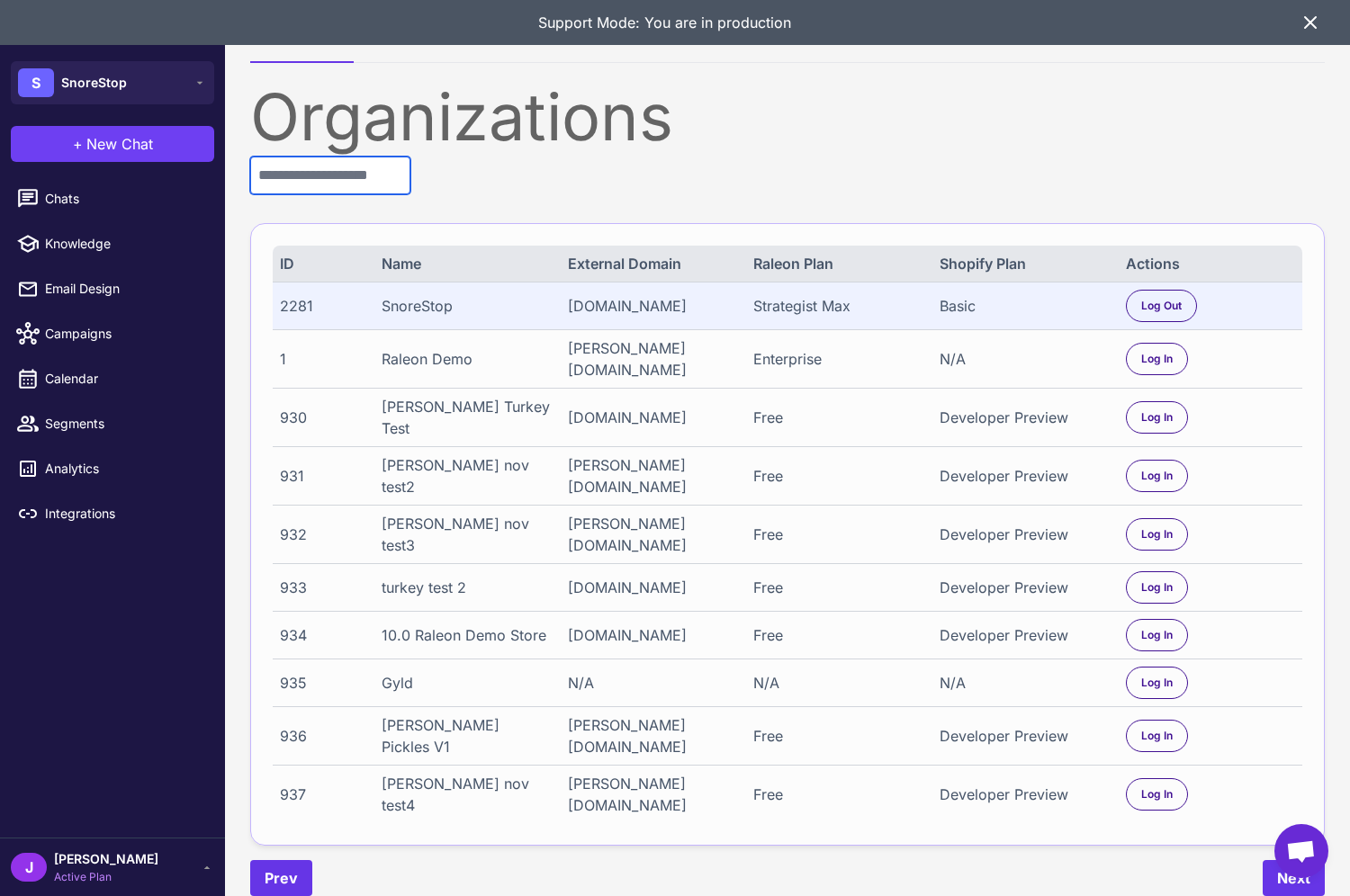
click at [347, 167] on input "text" at bounding box center [330, 176] width 160 height 38
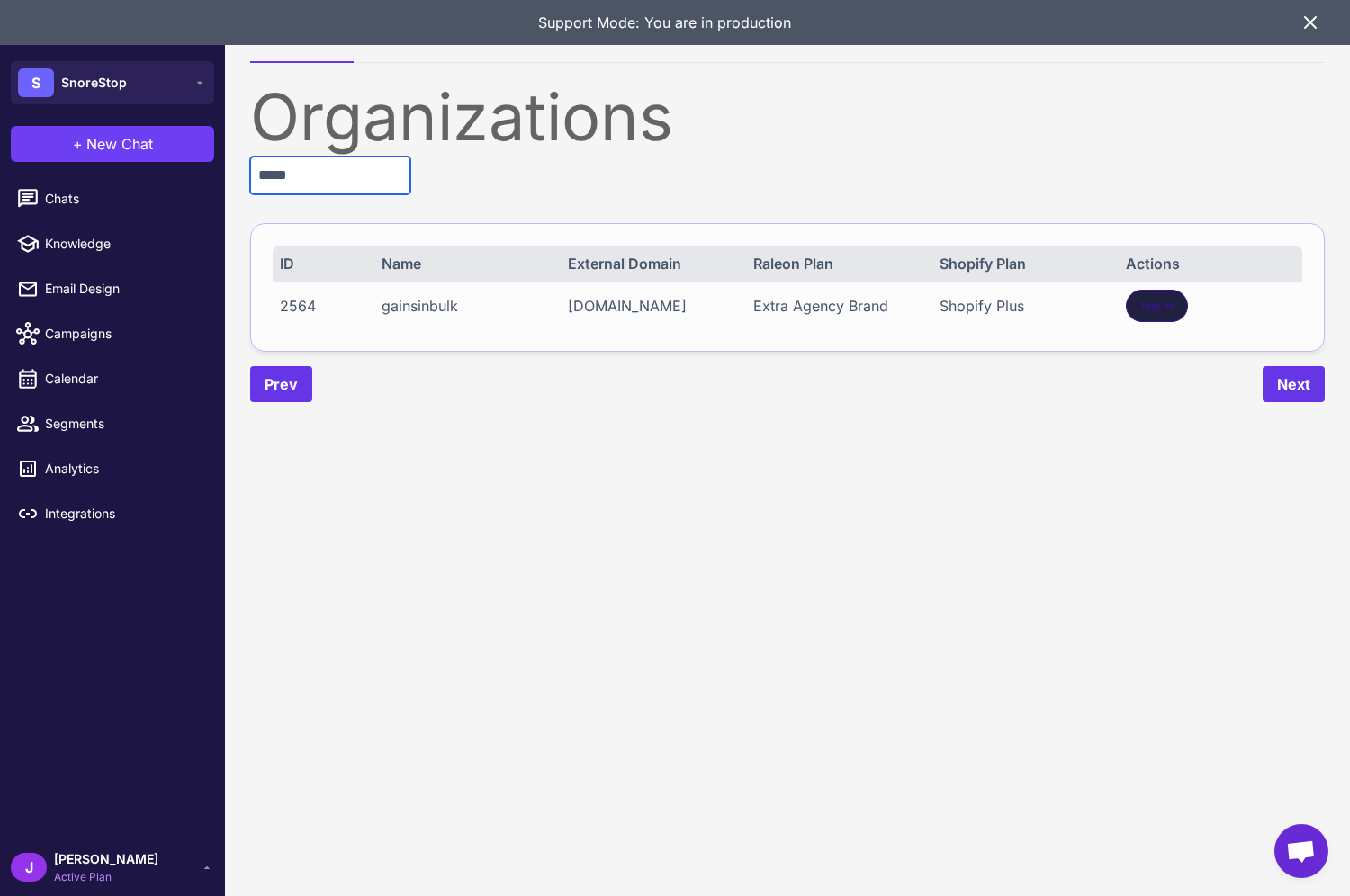
type input "*****"
click at [1154, 303] on span "Log In" at bounding box center [1156, 306] width 32 height 16
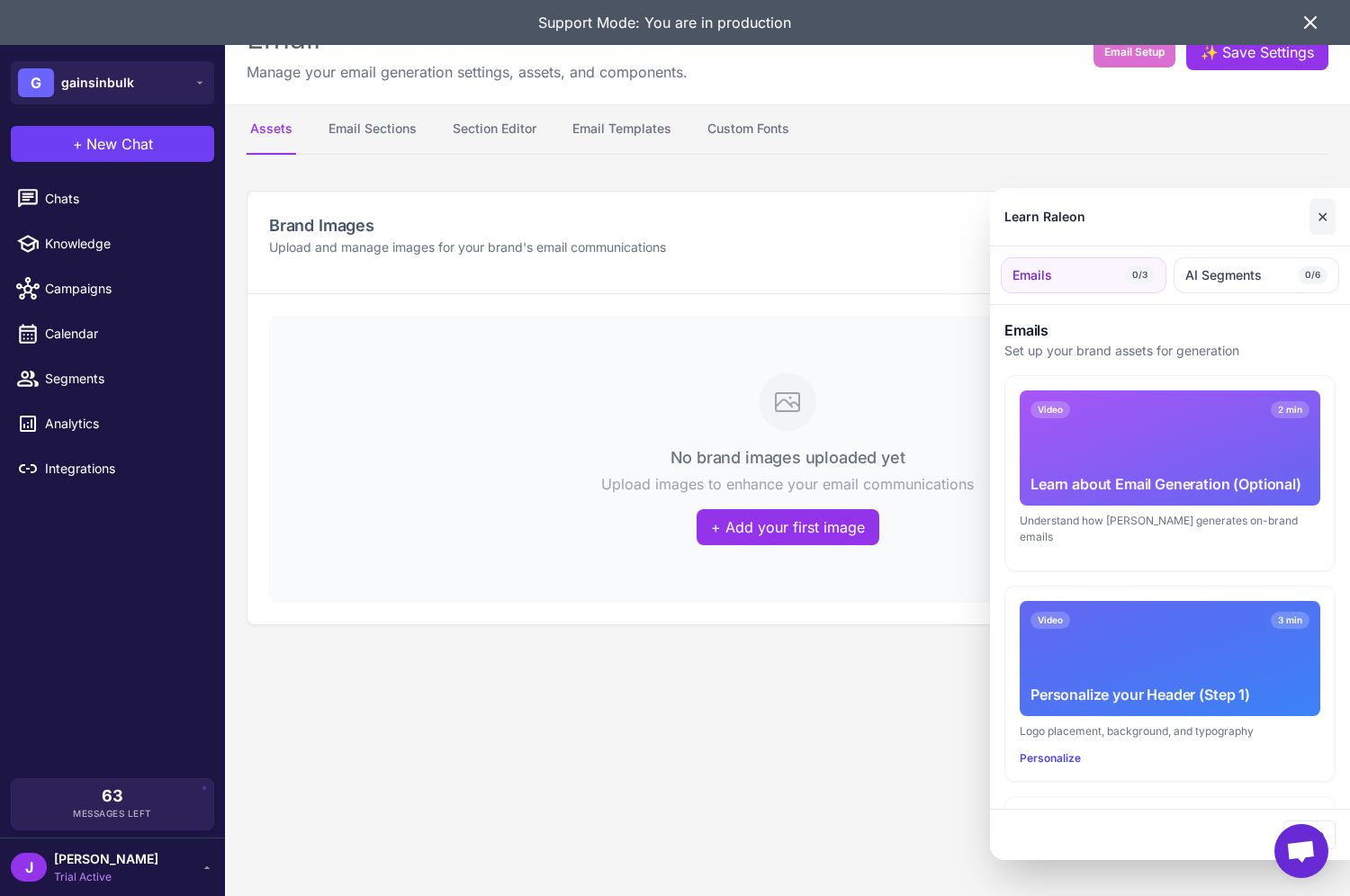
click at [1325, 210] on button "✕" at bounding box center [1322, 217] width 26 height 36
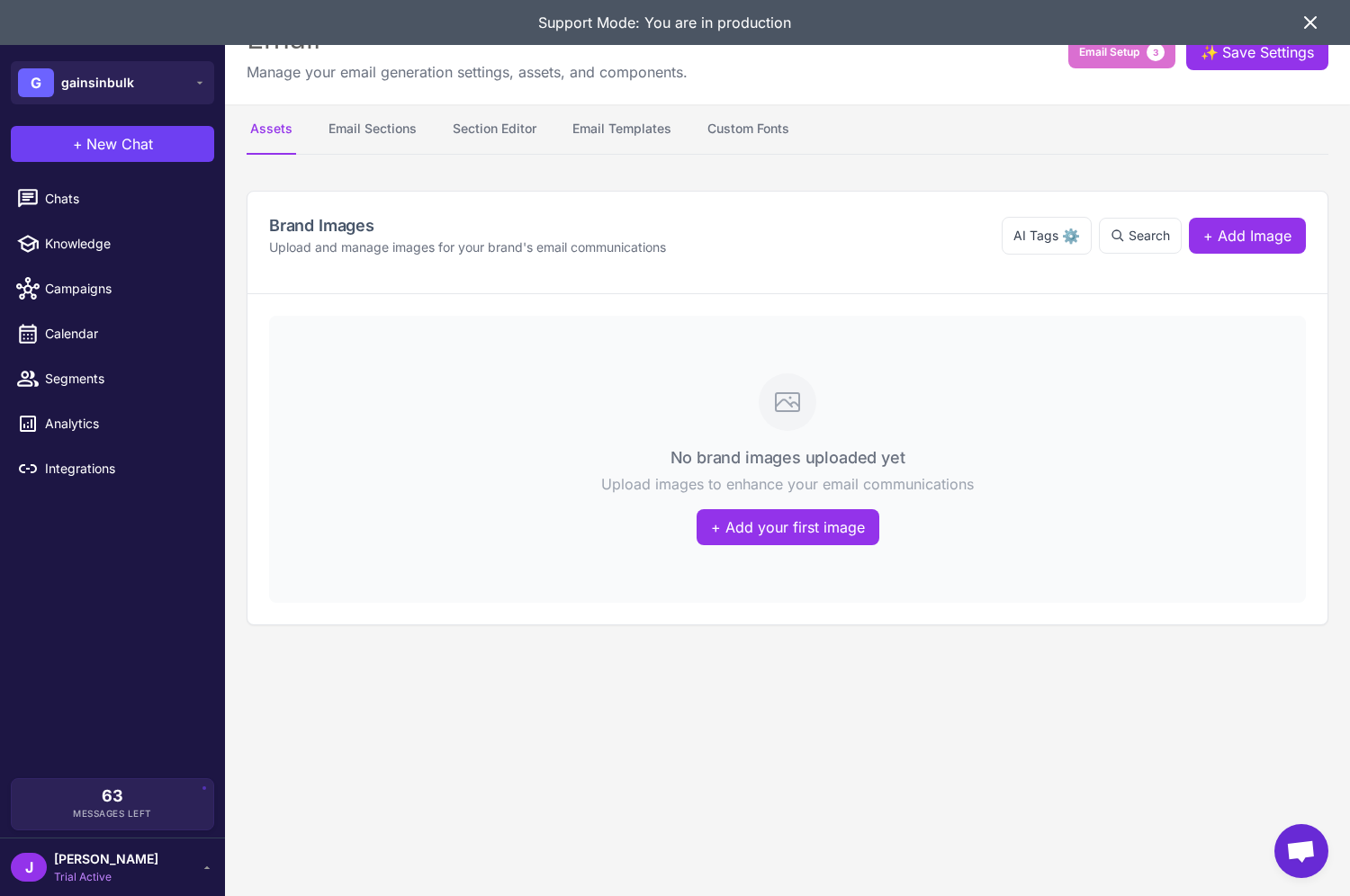
drag, startPoint x: 1309, startPoint y: 18, endPoint x: 1159, endPoint y: 0, distance: 151.1
click at [1308, 19] on icon at bounding box center [1310, 23] width 22 height 22
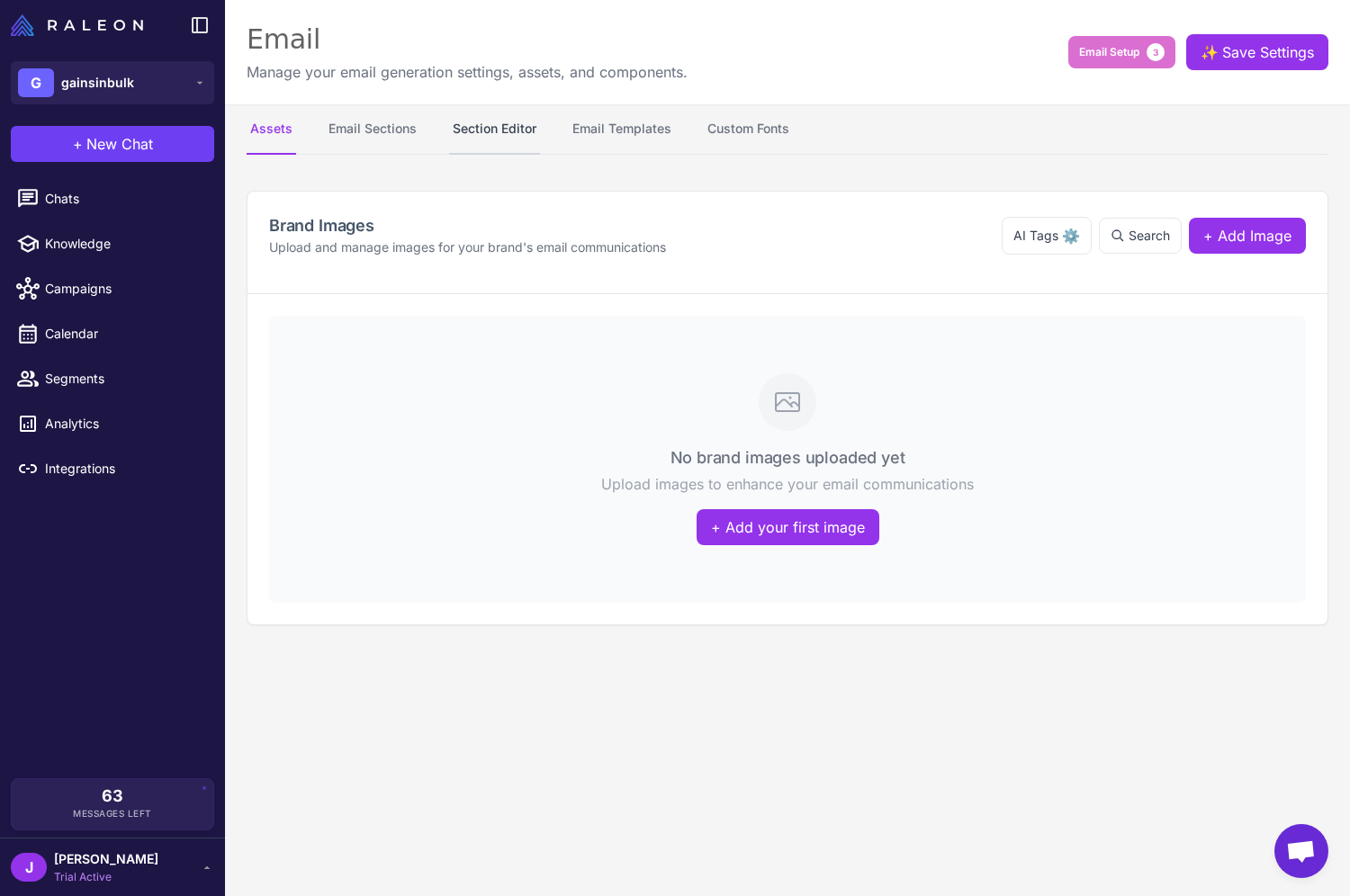
click at [497, 117] on button "Section Editor" at bounding box center [494, 129] width 91 height 51
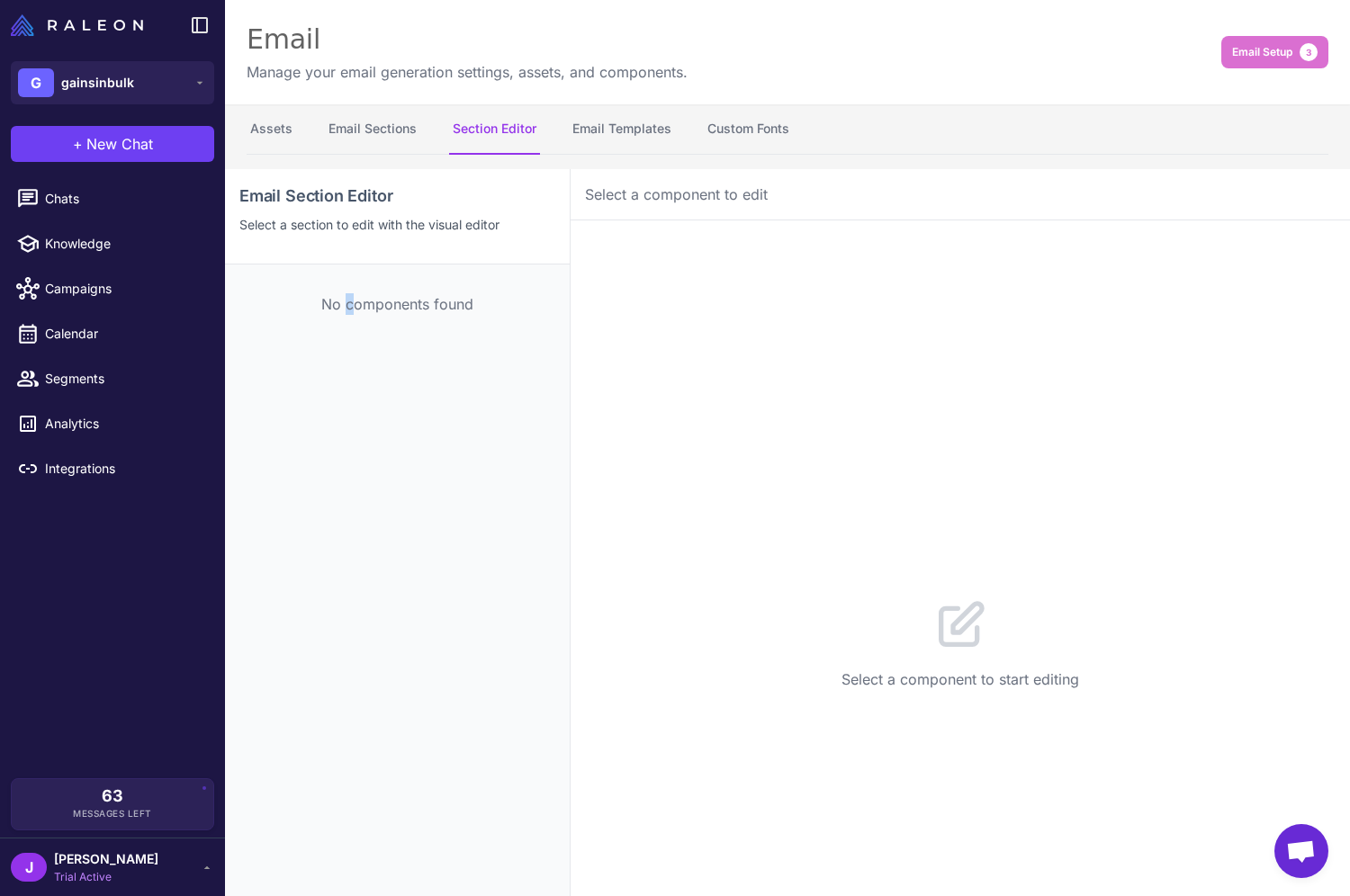
drag, startPoint x: 347, startPoint y: 299, endPoint x: 393, endPoint y: 276, distance: 51.4
click at [352, 301] on p "No components found" at bounding box center [397, 304] width 287 height 22
click at [403, 239] on div "Email Section Editor Select a section to edit with the visual editor" at bounding box center [397, 216] width 345 height 95
click at [386, 319] on div "No components found" at bounding box center [397, 303] width 345 height 79
click at [382, 310] on p "No components found" at bounding box center [397, 304] width 287 height 22
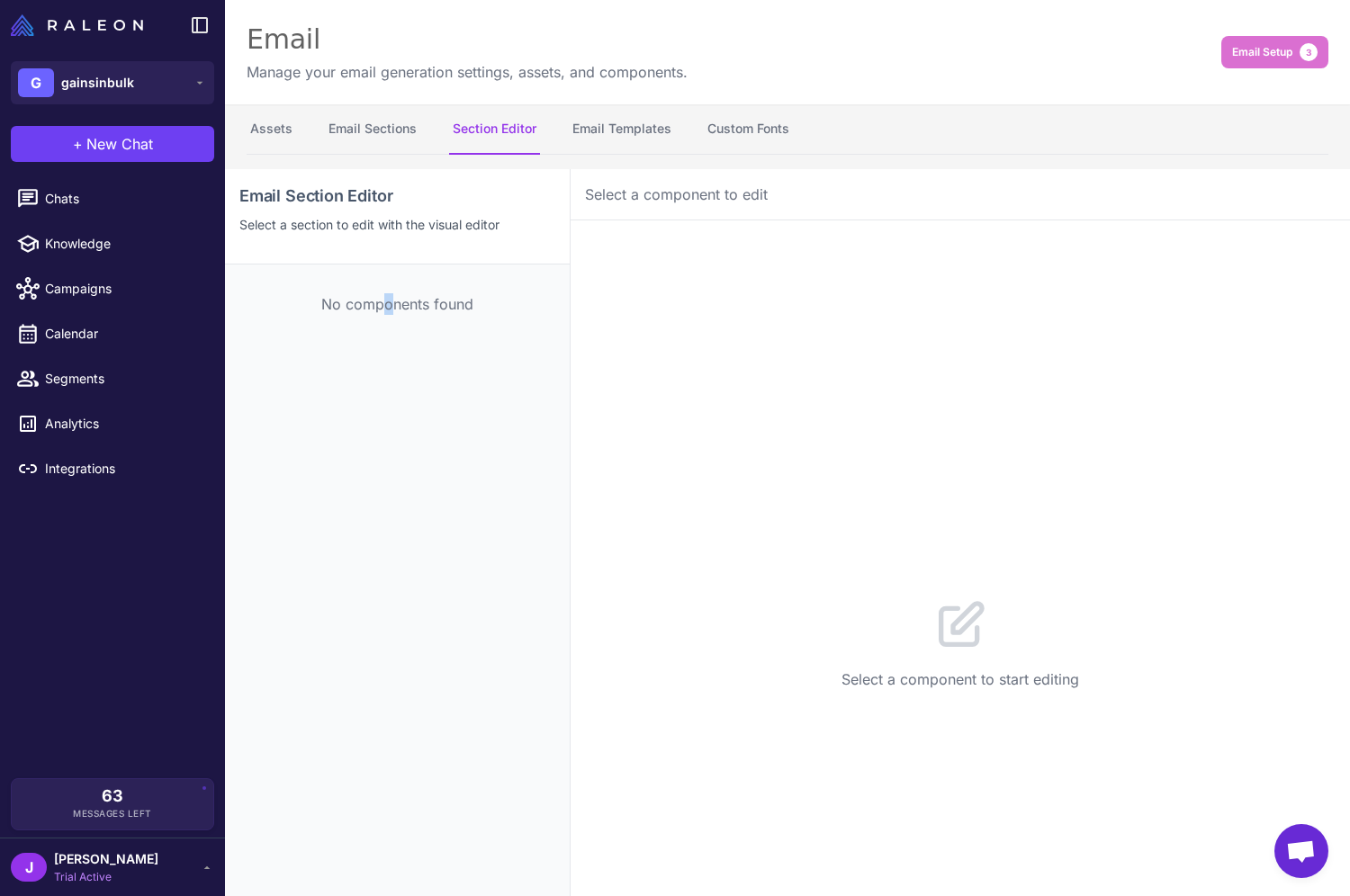
click at [388, 309] on p "No components found" at bounding box center [397, 304] width 287 height 22
drag, startPoint x: 392, startPoint y: 297, endPoint x: 392, endPoint y: 180, distance: 117.0
click at [393, 296] on p "No components found" at bounding box center [397, 304] width 287 height 22
click at [386, 135] on button "Email Sections" at bounding box center [372, 129] width 95 height 51
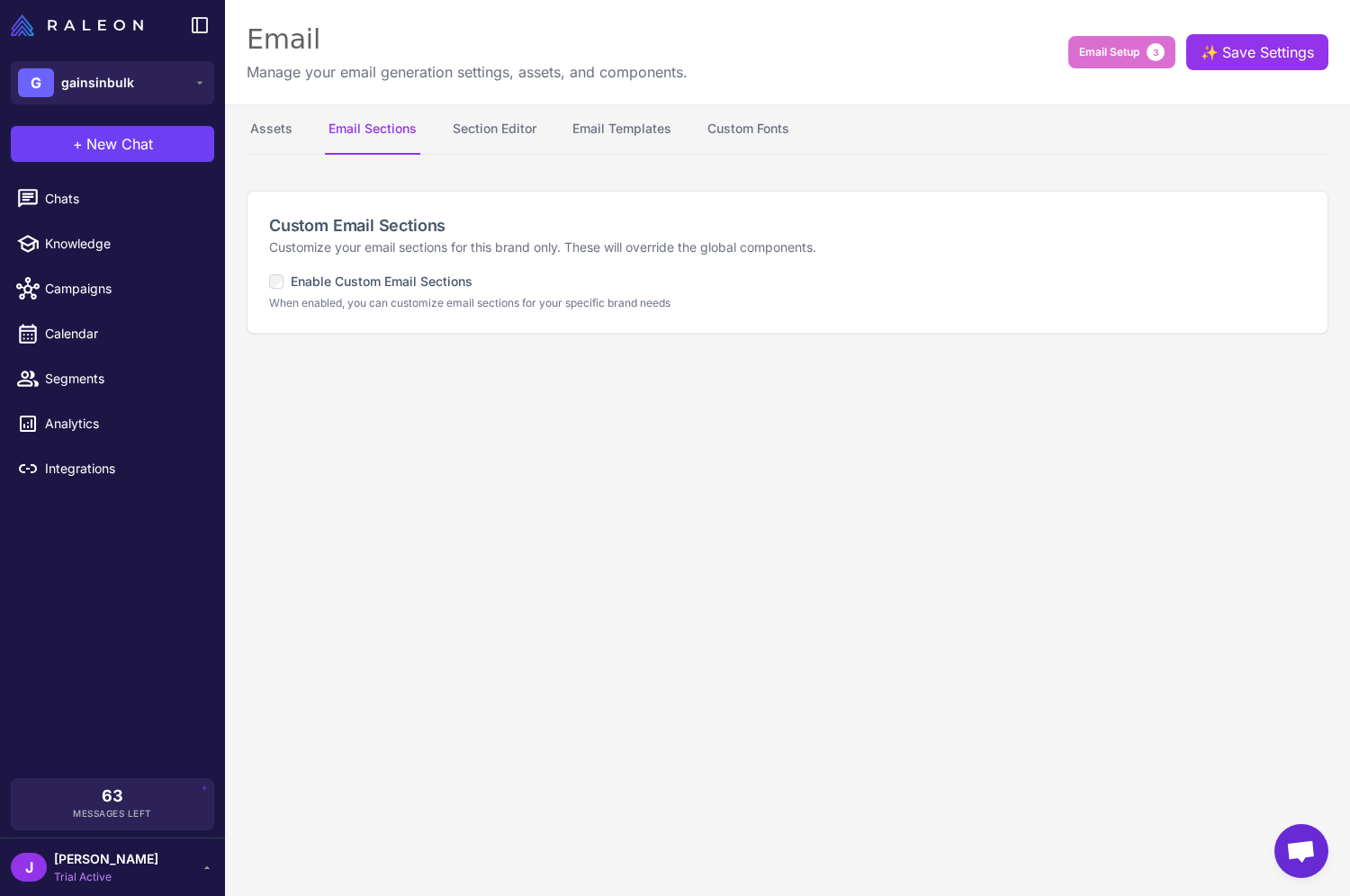
click at [380, 268] on div "Custom Email Sections Customize your email sections for this brand only. These …" at bounding box center [787, 262] width 1080 height 141
click at [378, 284] on label "Enable Custom Email Sections" at bounding box center [370, 281] width 204 height 20
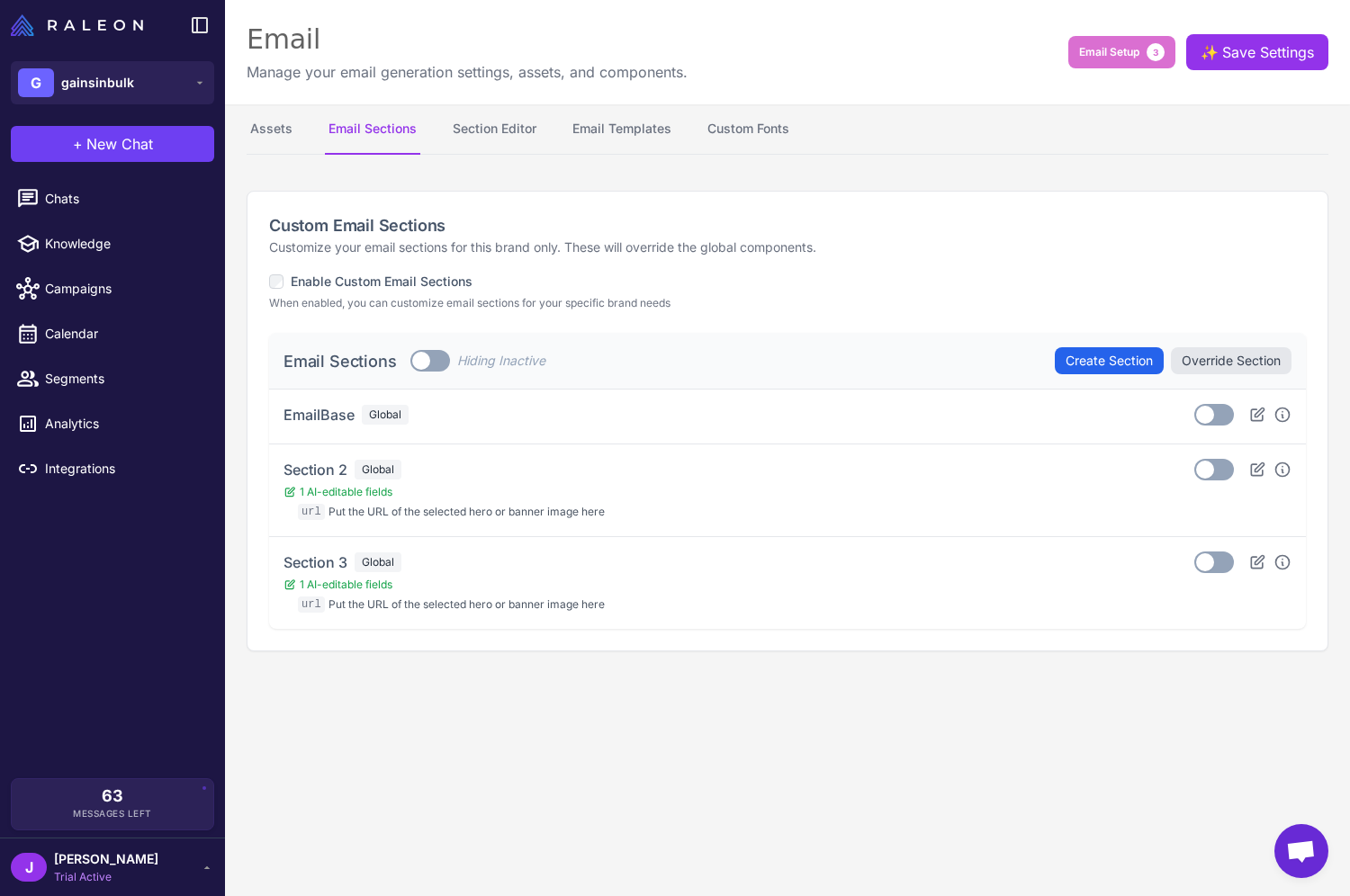
click at [336, 702] on content "Email Manage your email generation settings, assets, and components. Email Setu…" at bounding box center [788, 448] width 1125 height 896
click at [1259, 470] on icon at bounding box center [1258, 469] width 13 height 13
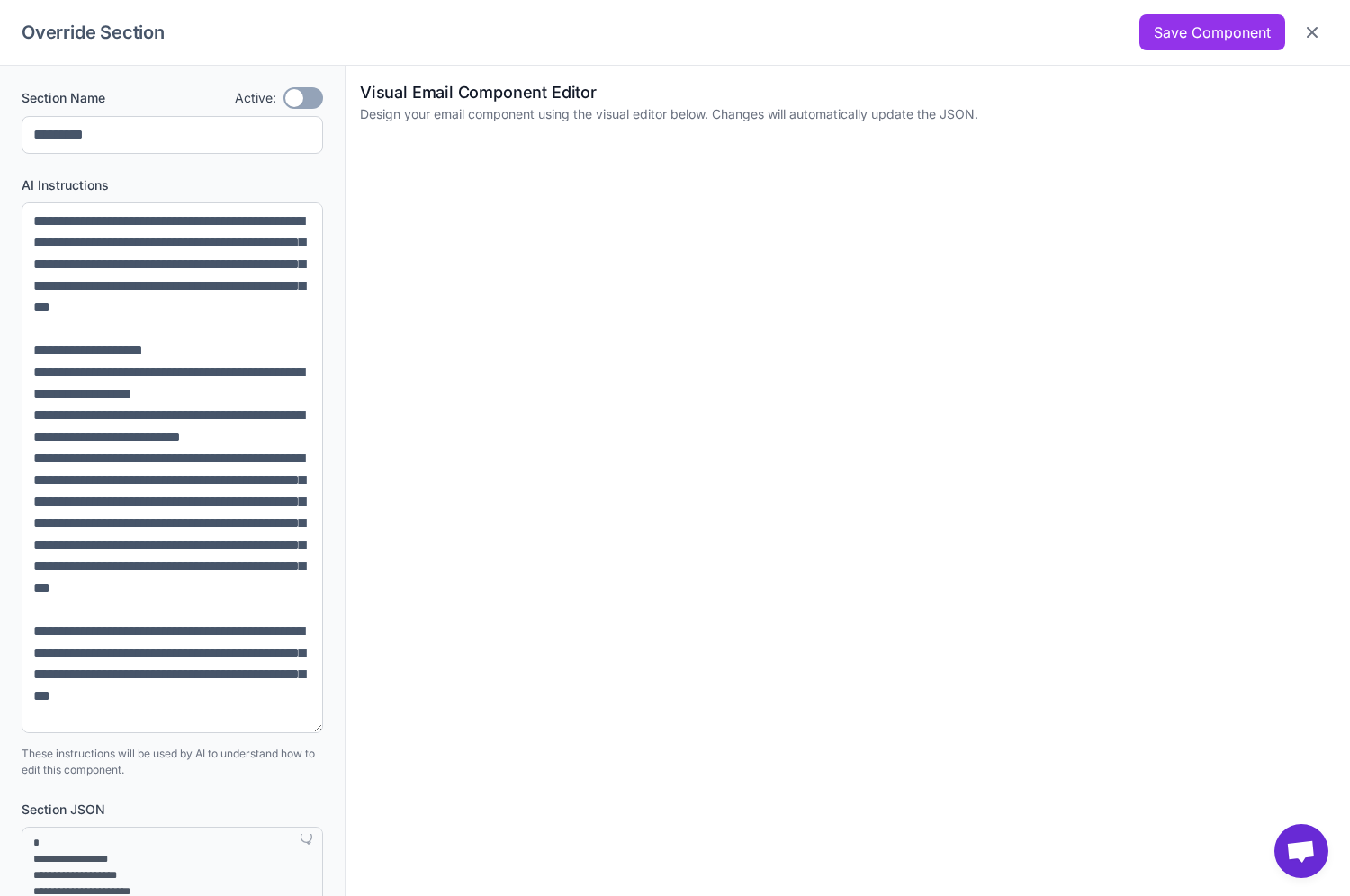
drag, startPoint x: 320, startPoint y: 276, endPoint x: 227, endPoint y: 693, distance: 427.2
click at [242, 714] on textarea at bounding box center [172, 468] width 302 height 530
click at [1327, 33] on button "Close" at bounding box center [1312, 33] width 33 height 33
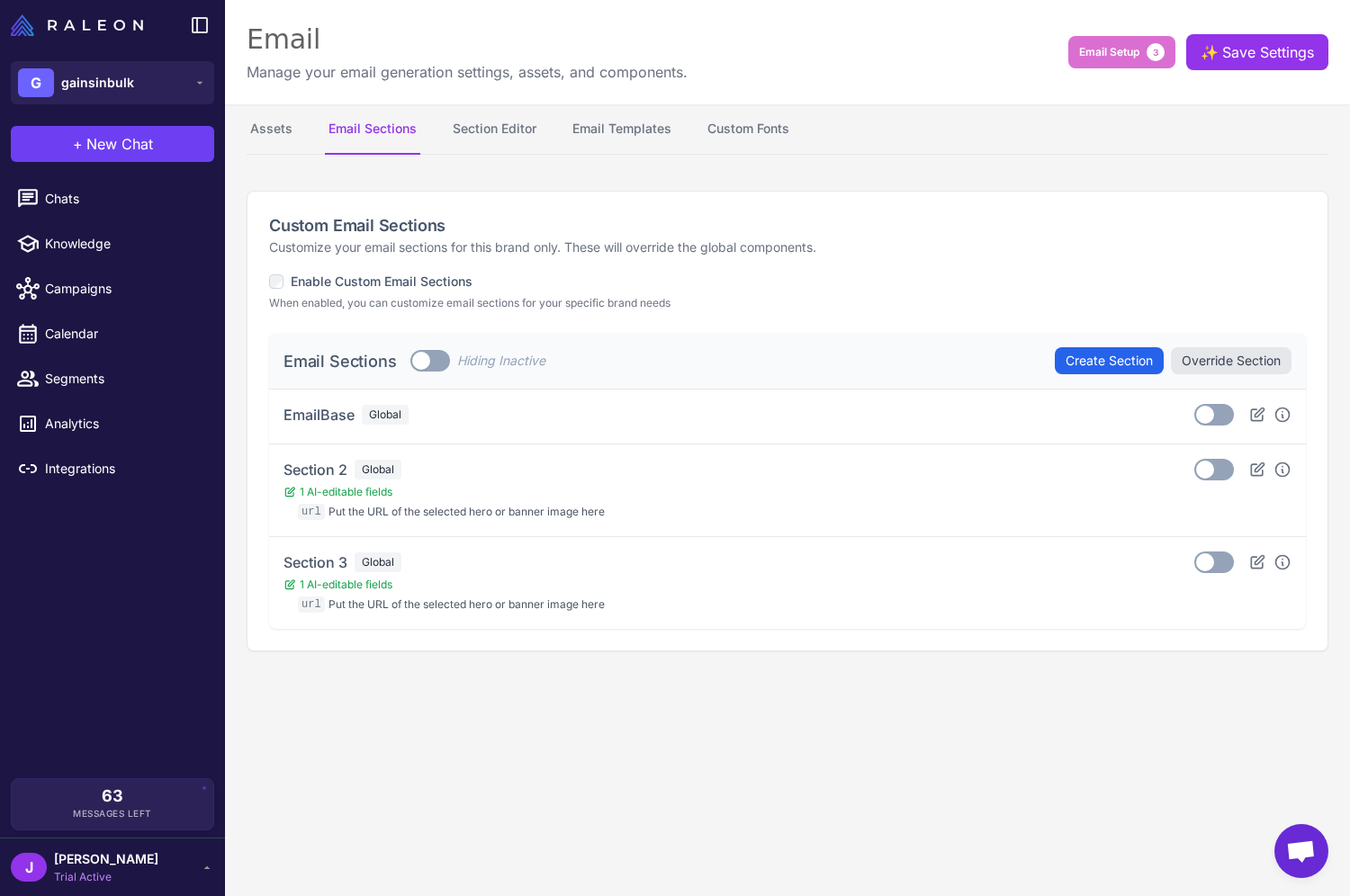
click at [426, 361] on span at bounding box center [421, 361] width 18 height 18
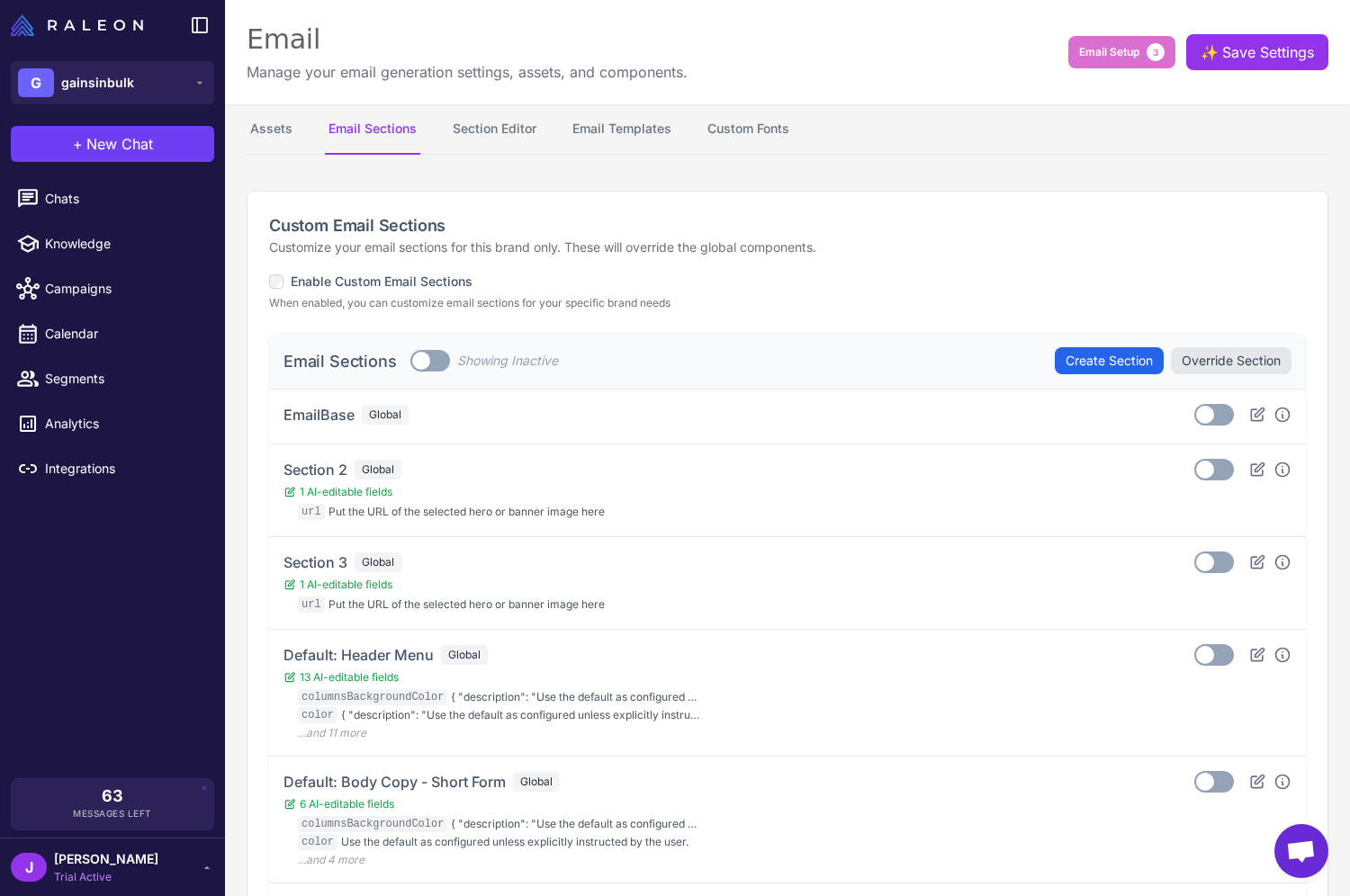
click at [418, 355] on label "Toggle" at bounding box center [430, 361] width 40 height 22
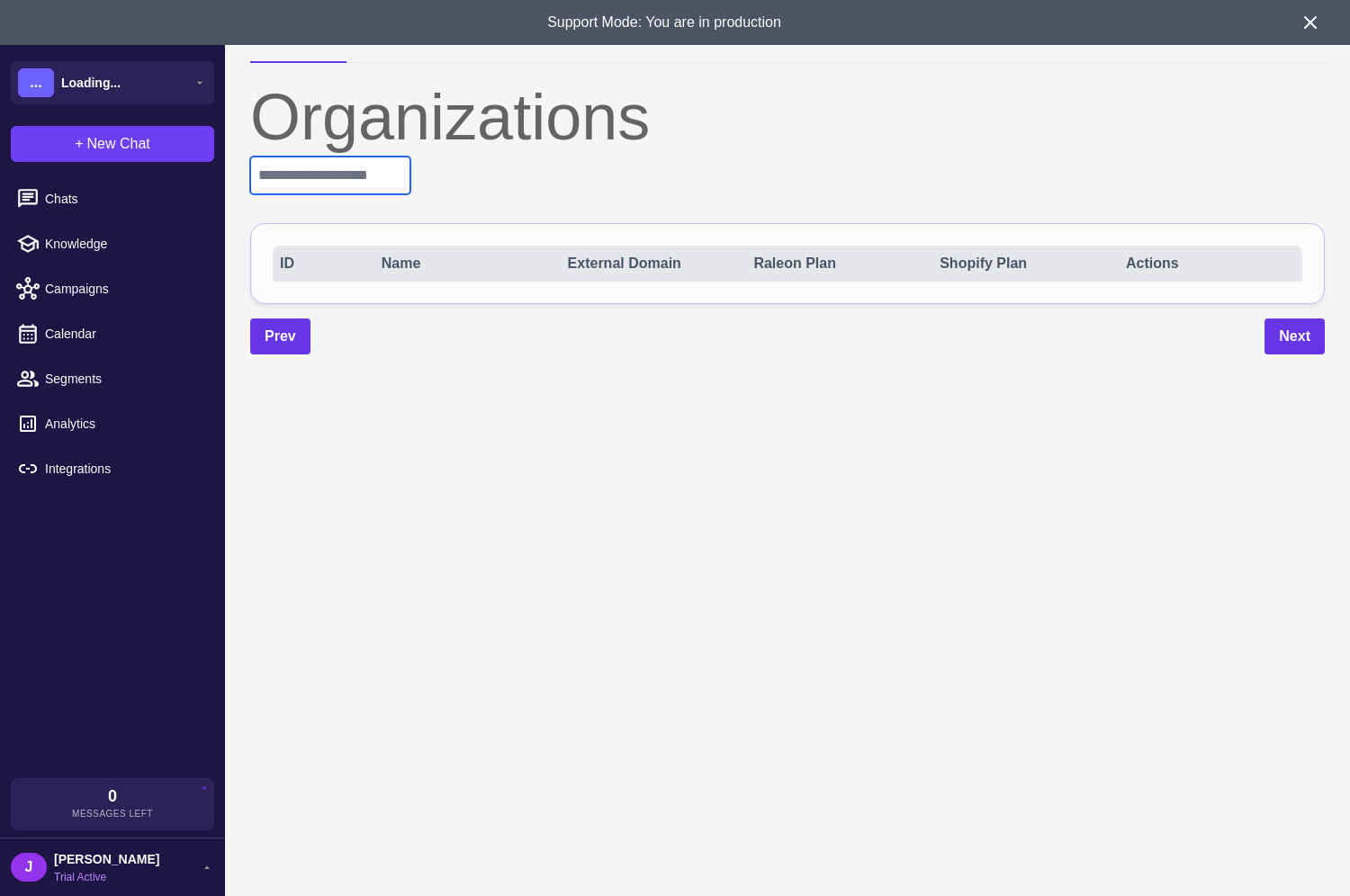
click at [330, 181] on input "text" at bounding box center [330, 176] width 160 height 38
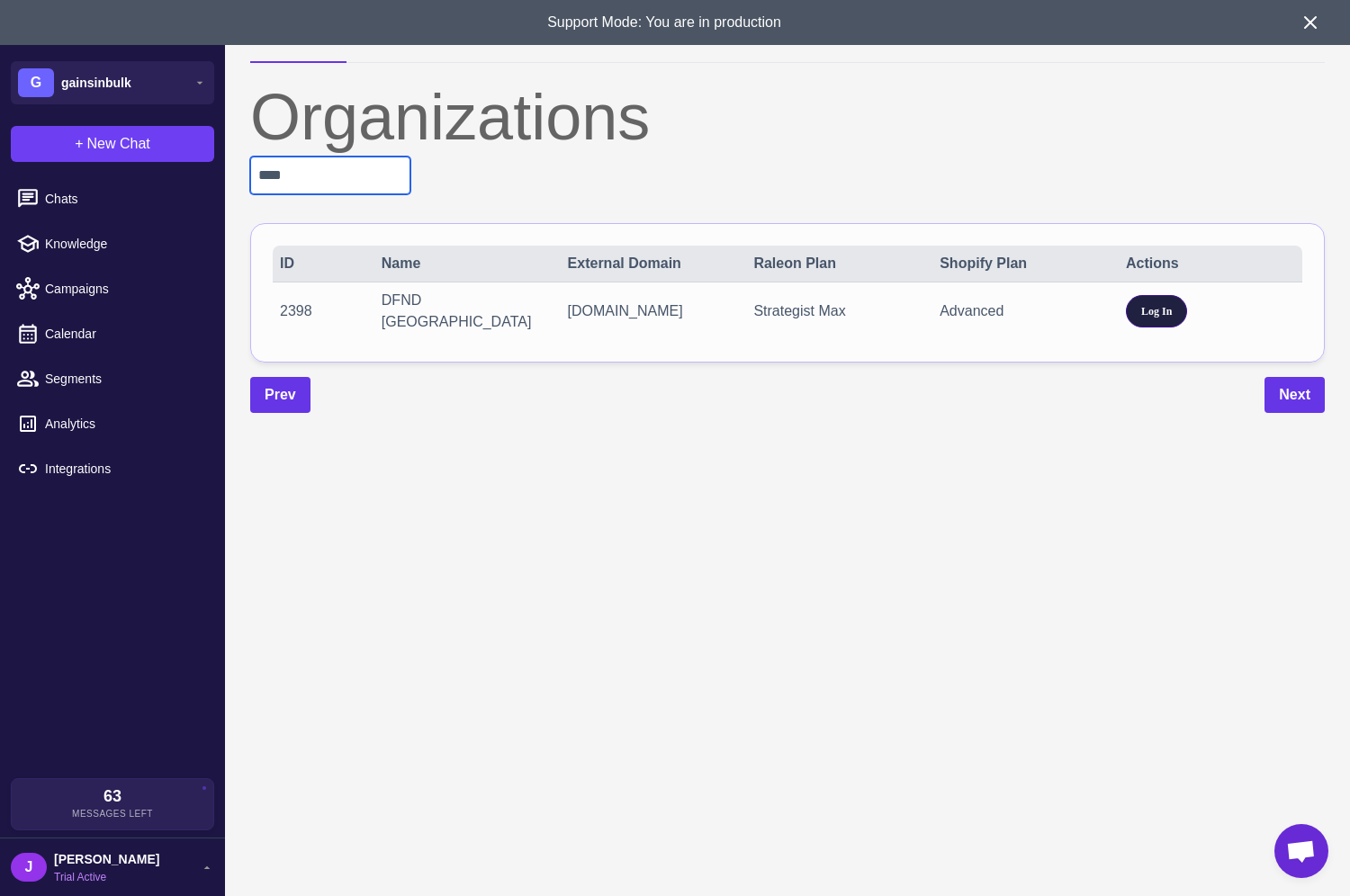
type input "****"
click at [1151, 303] on span "Log In" at bounding box center [1156, 311] width 31 height 16
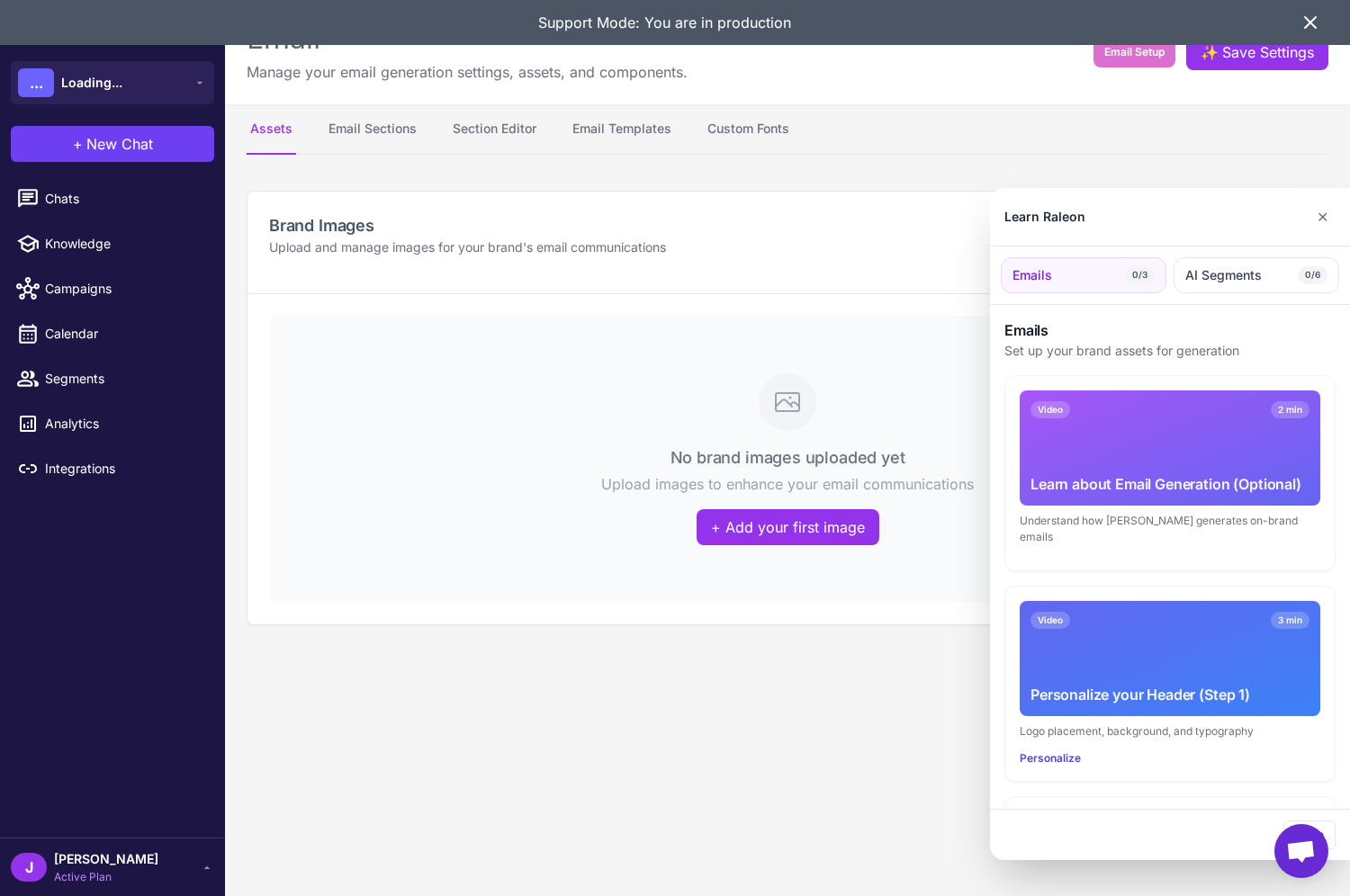
click at [480, 130] on div at bounding box center [675, 448] width 1350 height 896
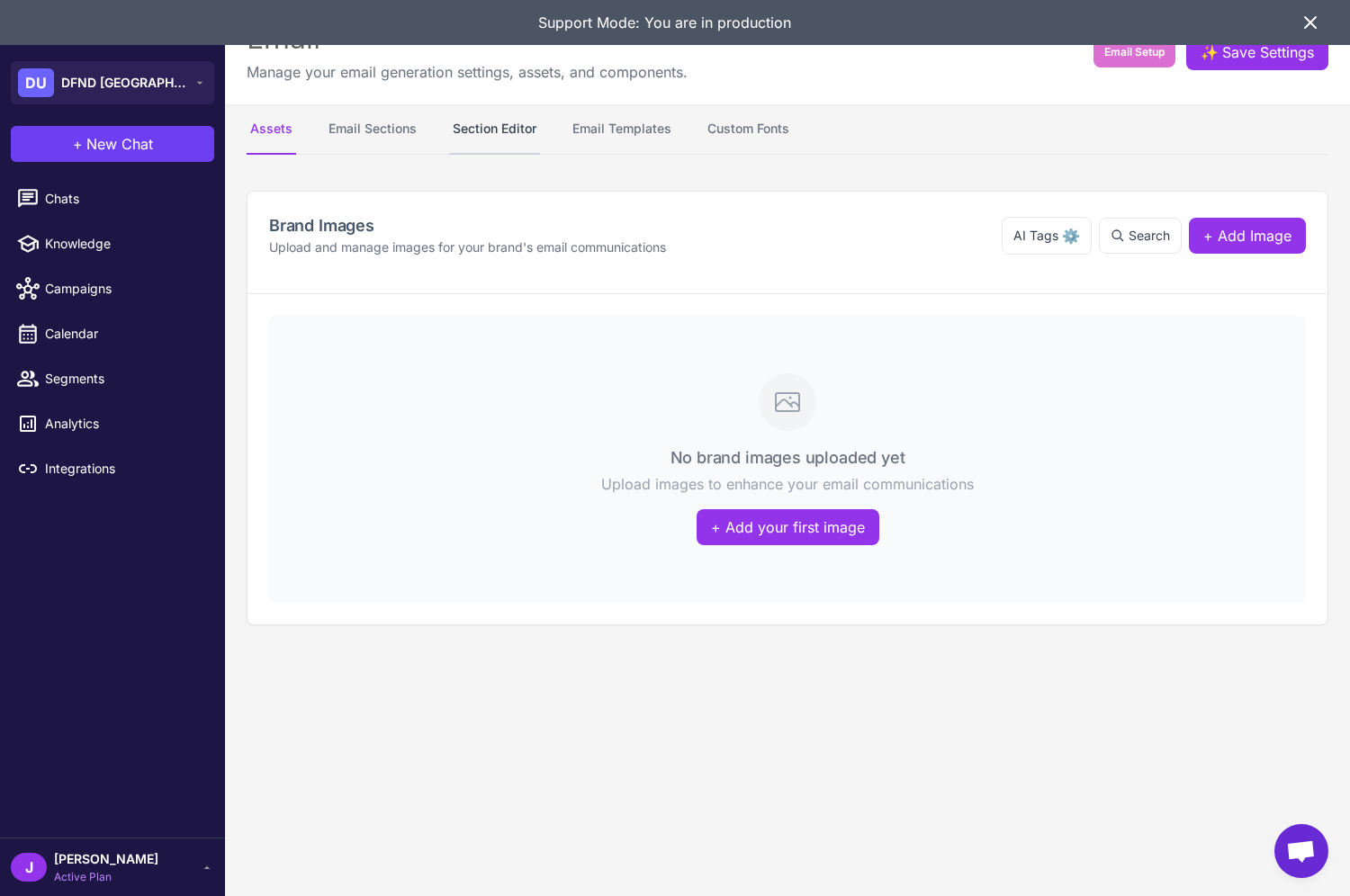
click at [488, 123] on button "Section Editor" at bounding box center [494, 129] width 91 height 51
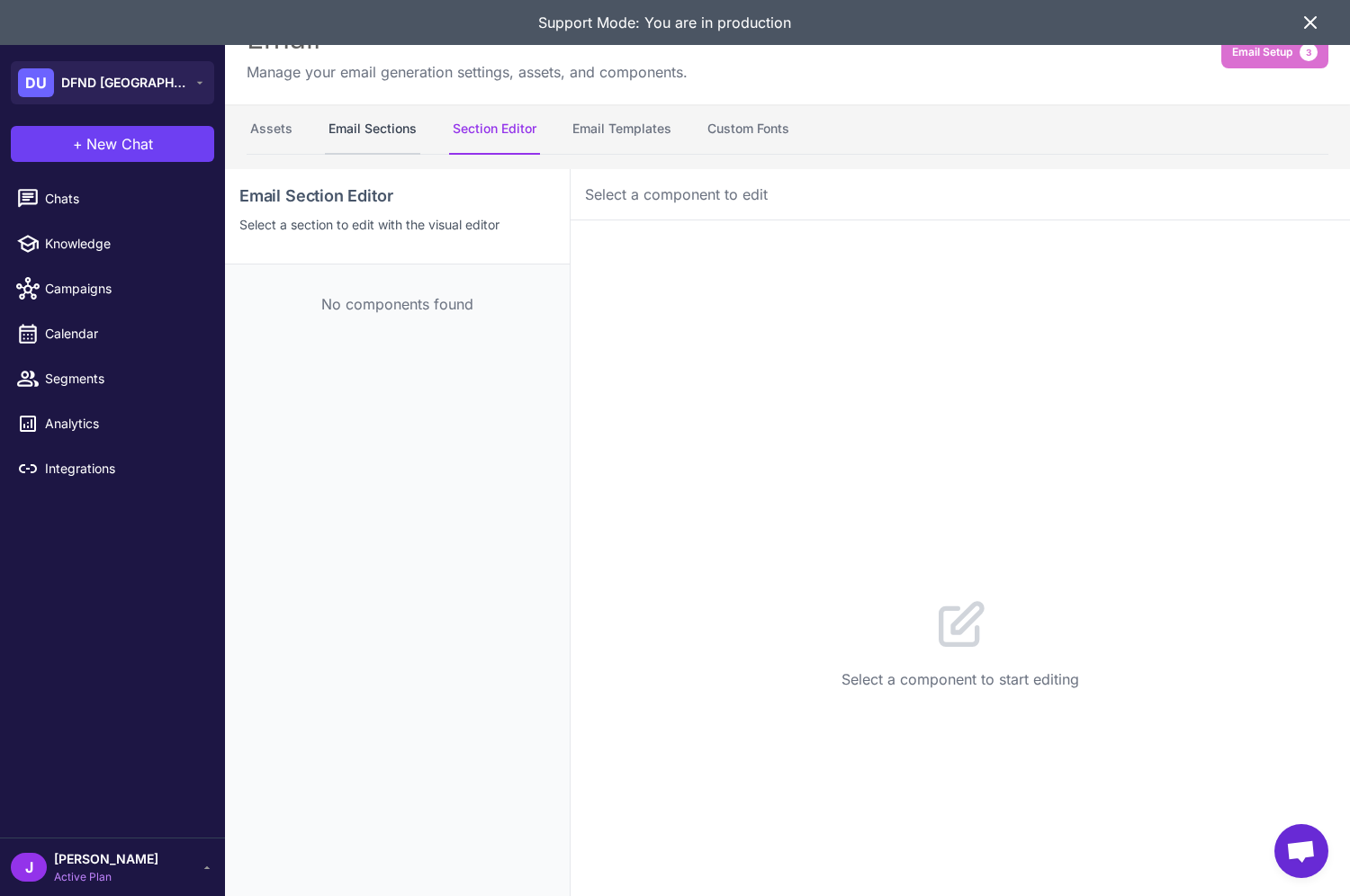
click at [370, 129] on button "Email Sections" at bounding box center [372, 129] width 95 height 51
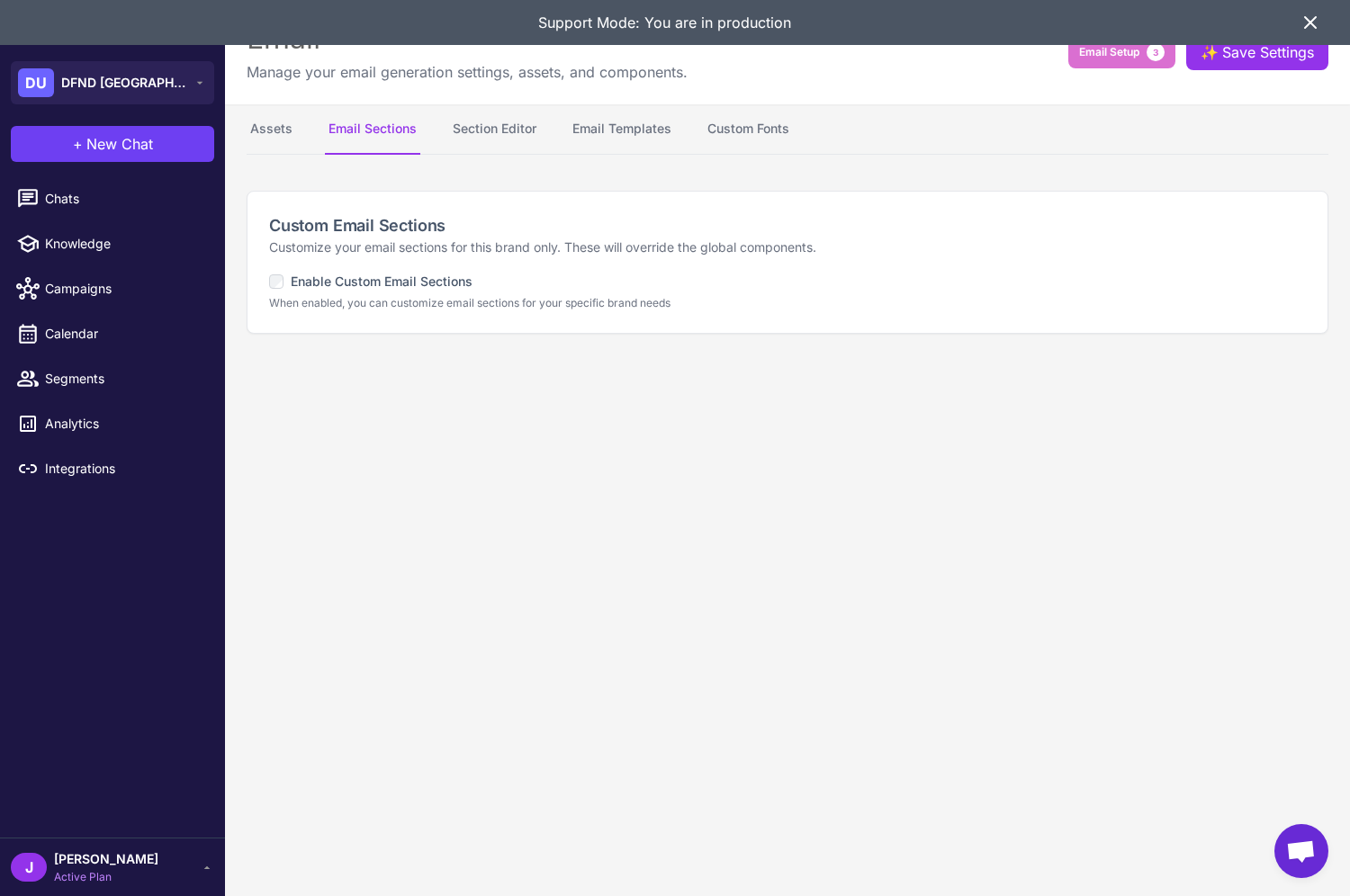
click at [352, 281] on label "Enable Custom Email Sections" at bounding box center [370, 281] width 204 height 20
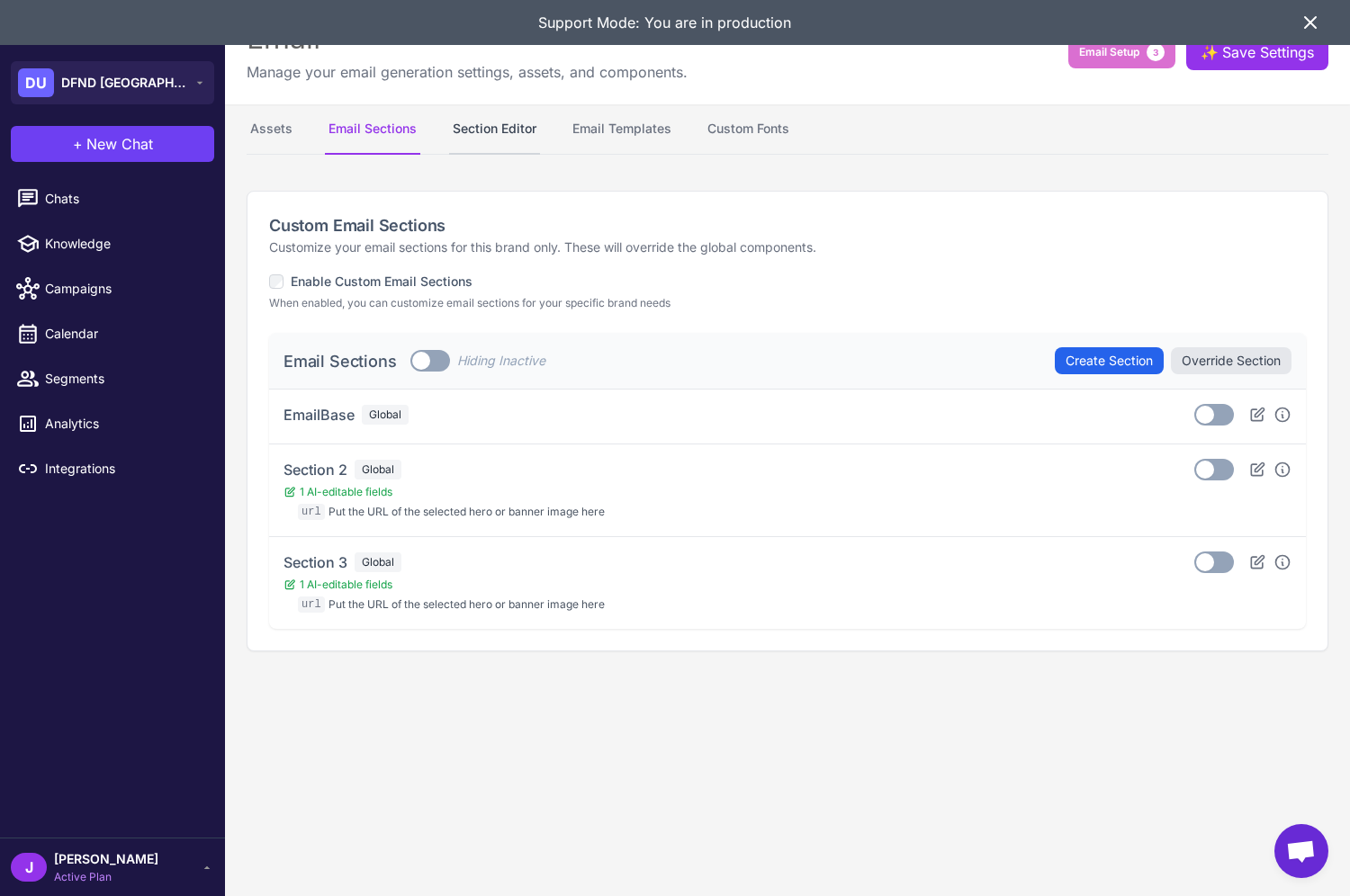
click at [491, 142] on button "Section Editor" at bounding box center [494, 129] width 91 height 51
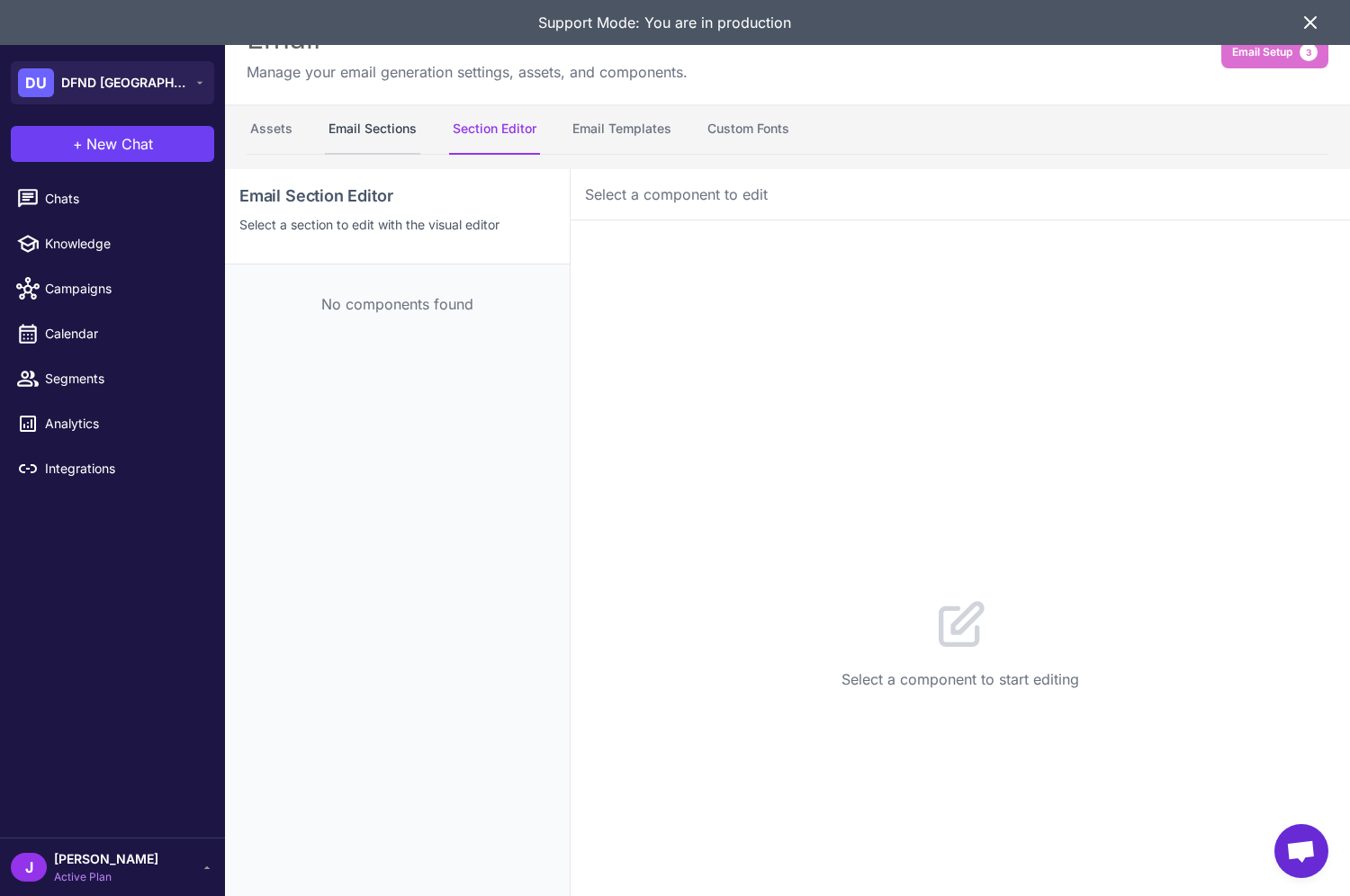
click at [370, 131] on button "Email Sections" at bounding box center [372, 129] width 95 height 51
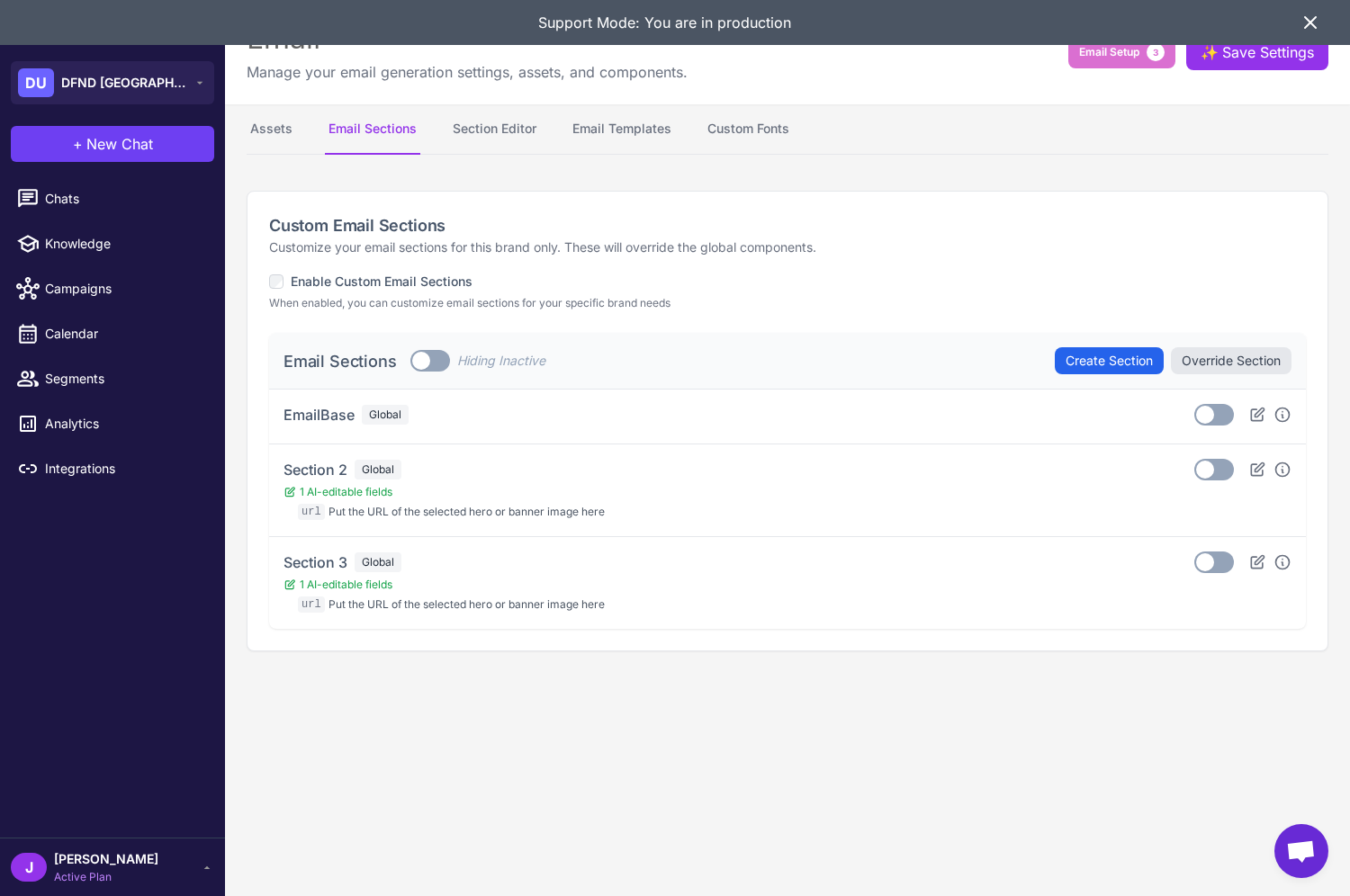
click at [1320, 24] on icon at bounding box center [1310, 23] width 22 height 22
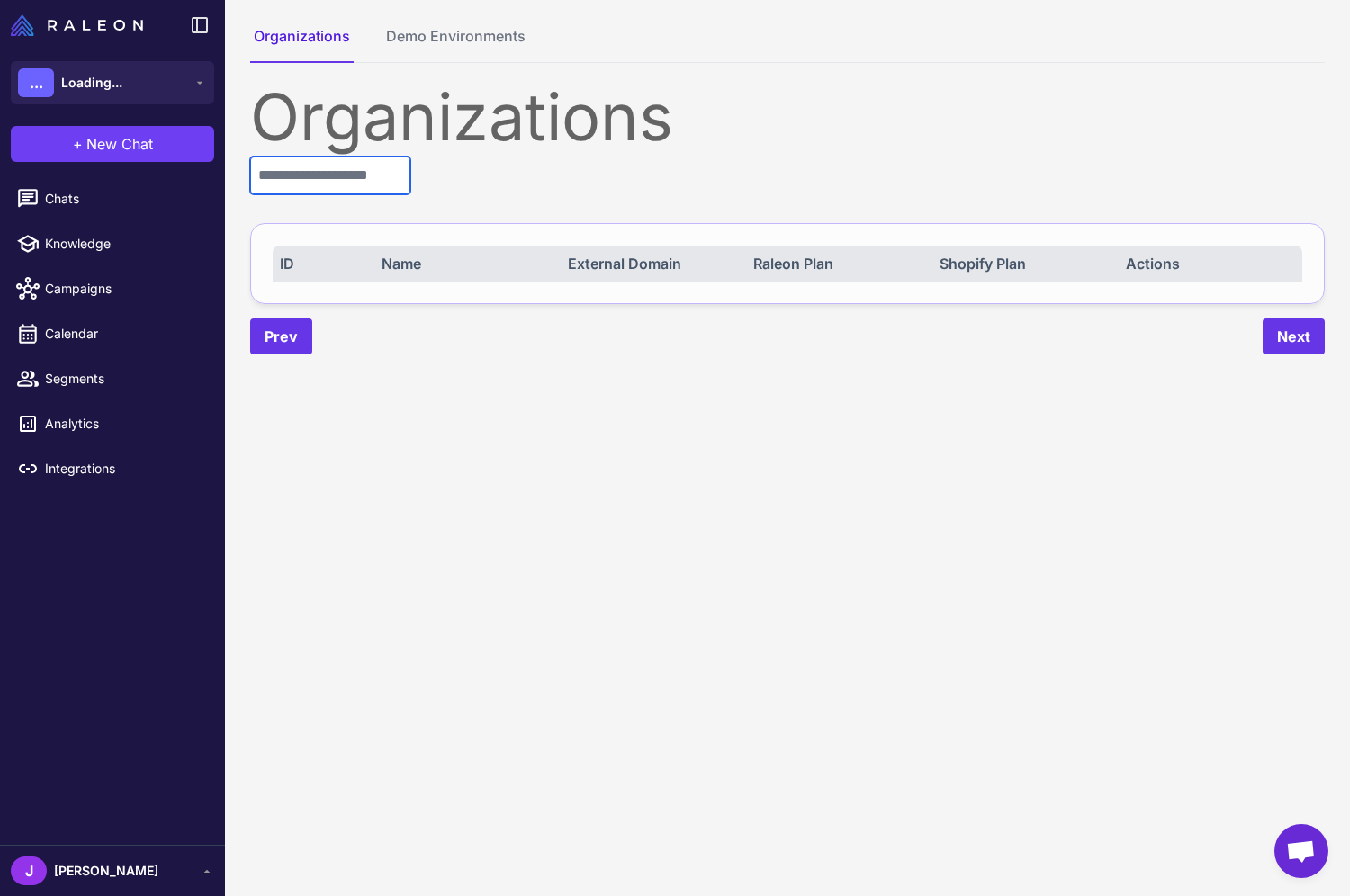
click at [326, 179] on input "text" at bounding box center [330, 176] width 160 height 38
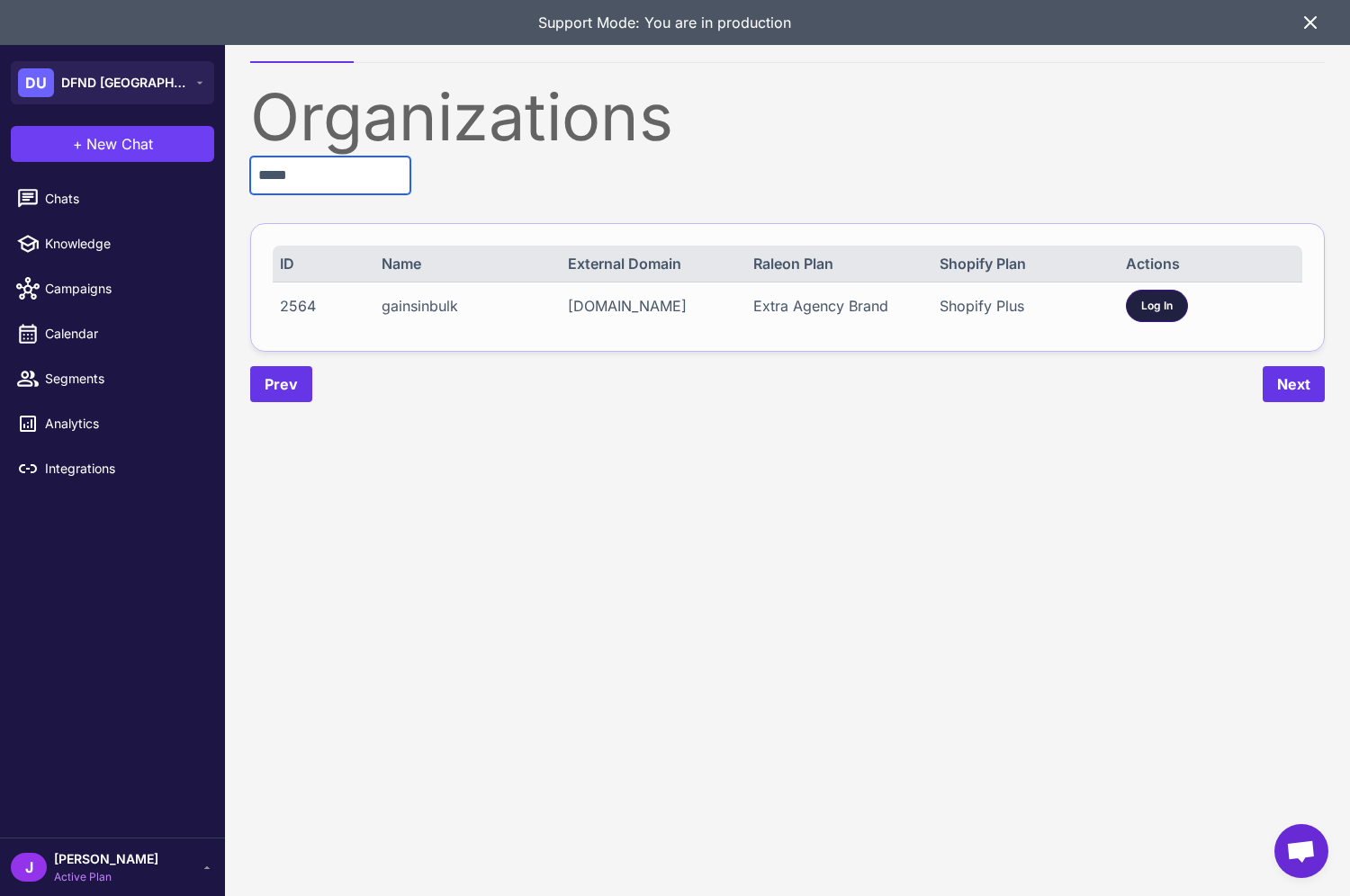
type input "*****"
click at [1148, 305] on span "Log In" at bounding box center [1156, 306] width 32 height 16
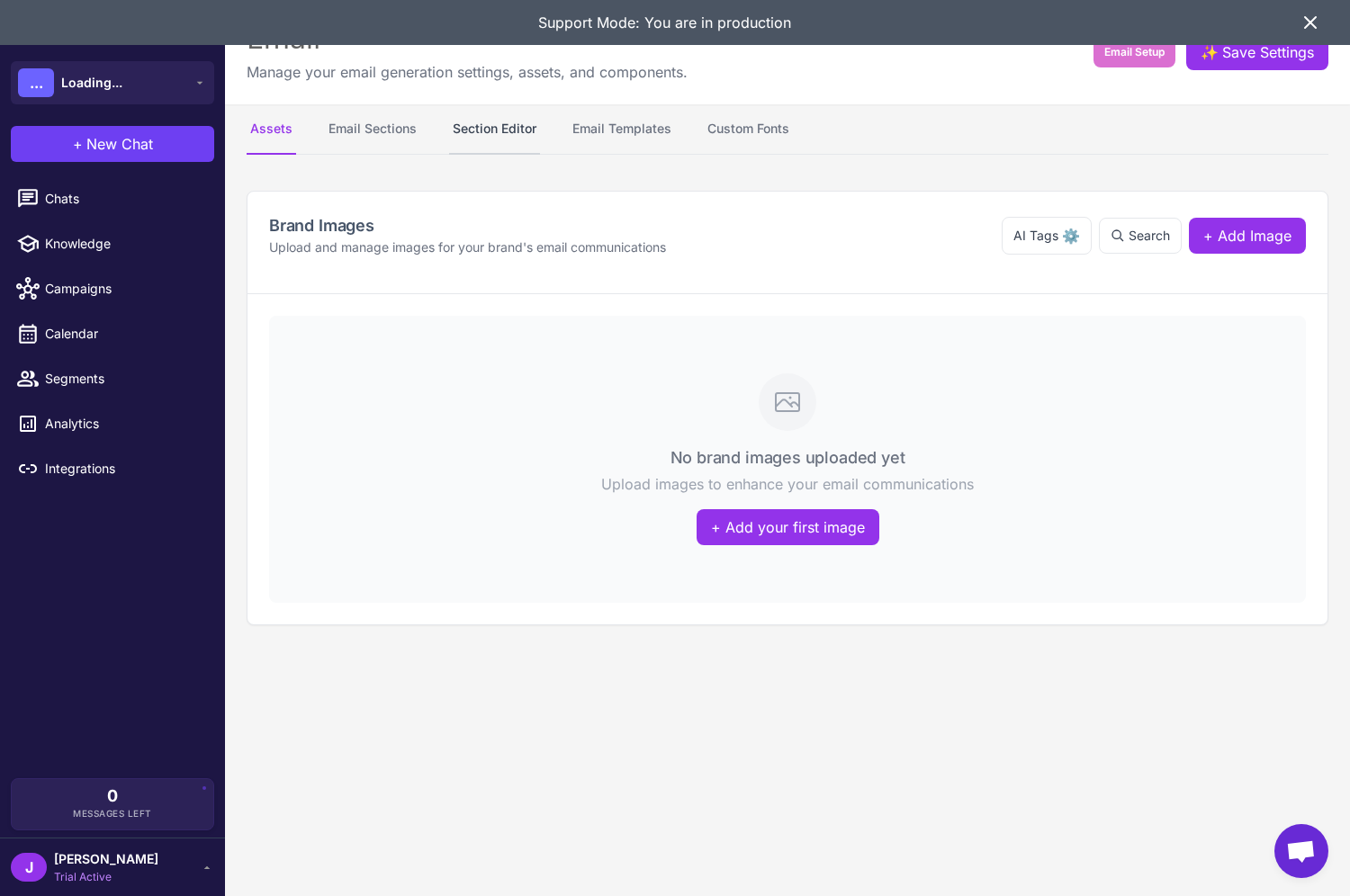
click at [484, 133] on content "**********" at bounding box center [788, 448] width 1125 height 896
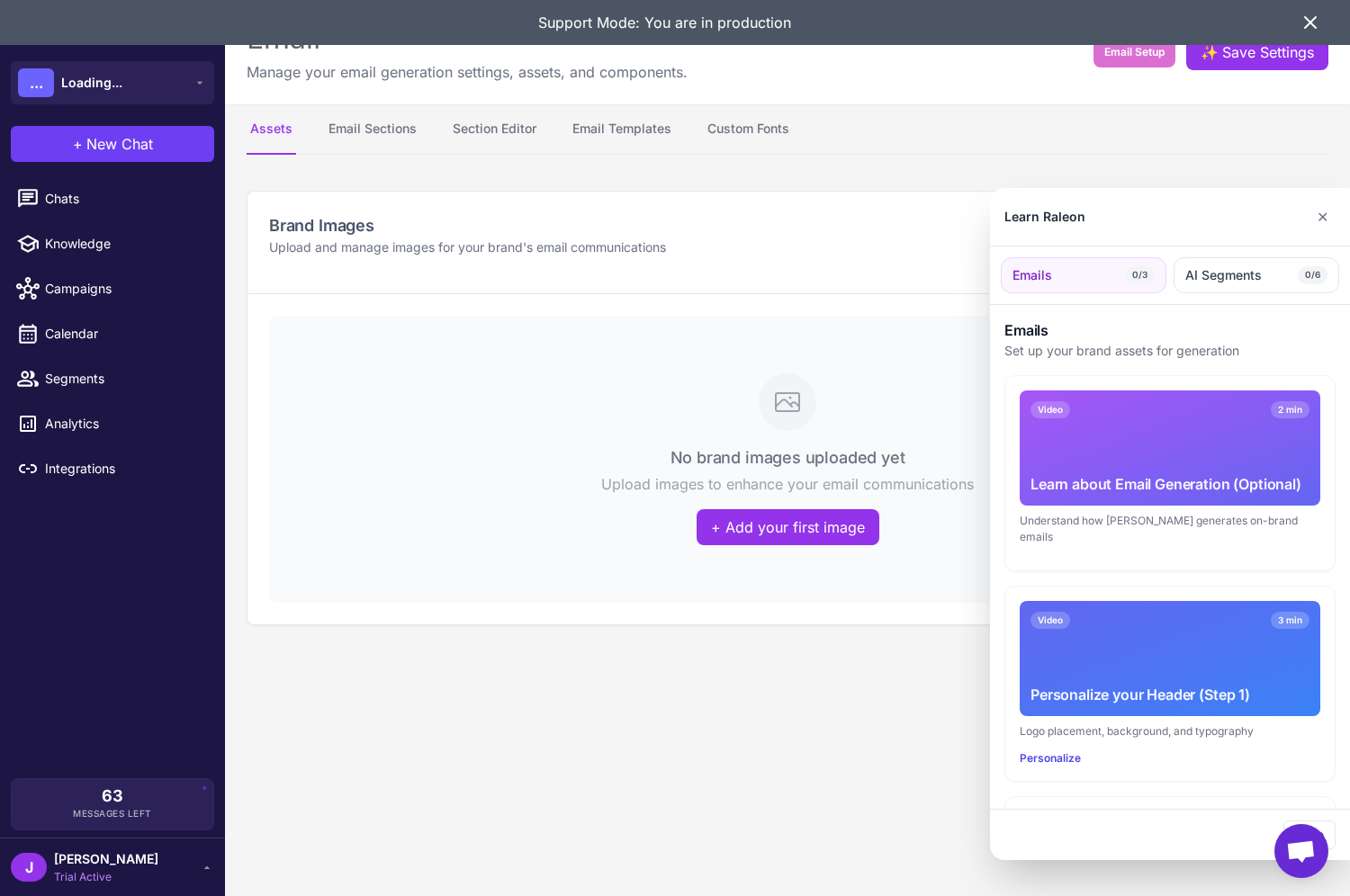
click at [380, 133] on div at bounding box center [675, 448] width 1350 height 896
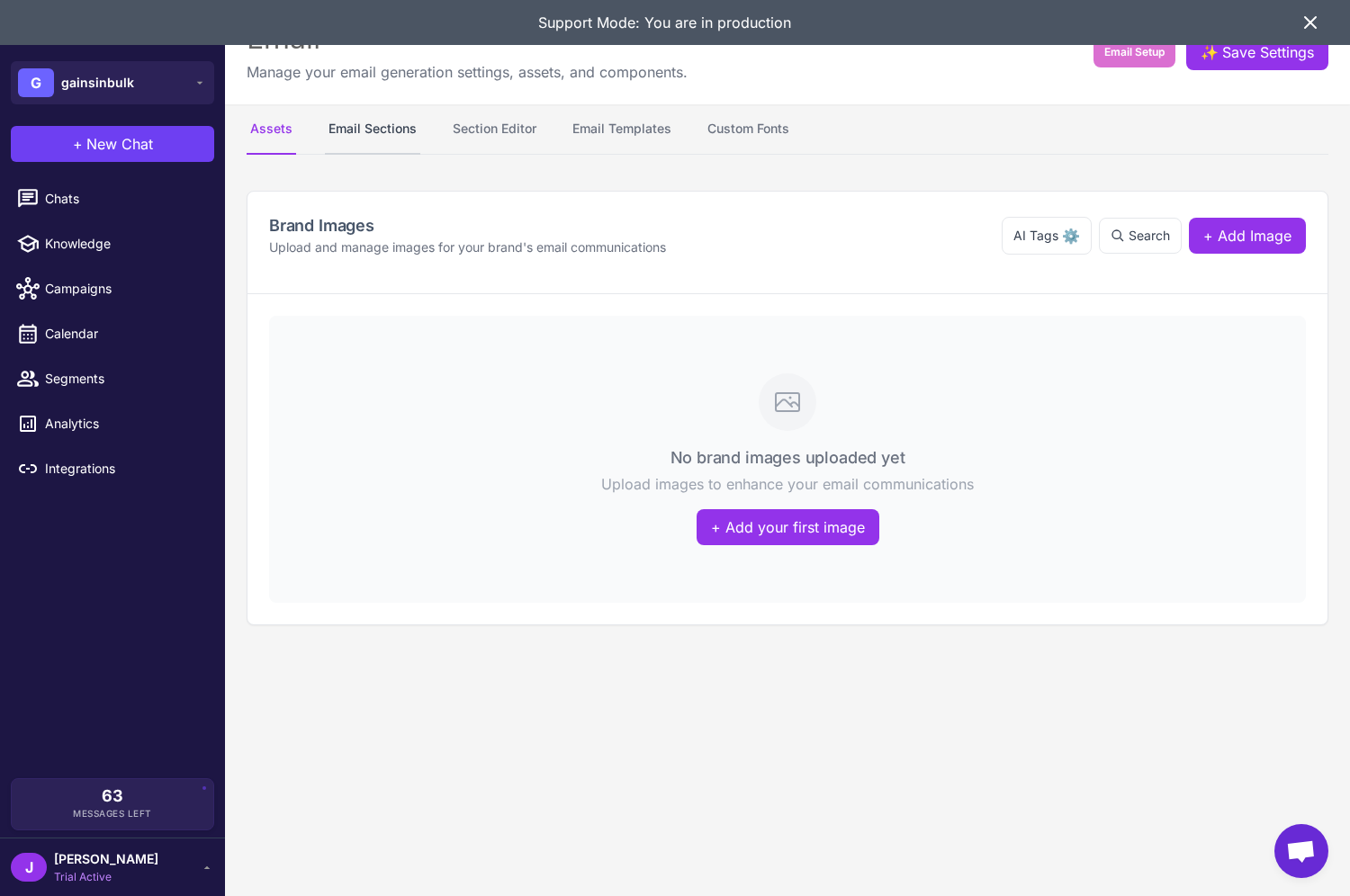
click at [380, 132] on button "Email Sections" at bounding box center [372, 129] width 95 height 51
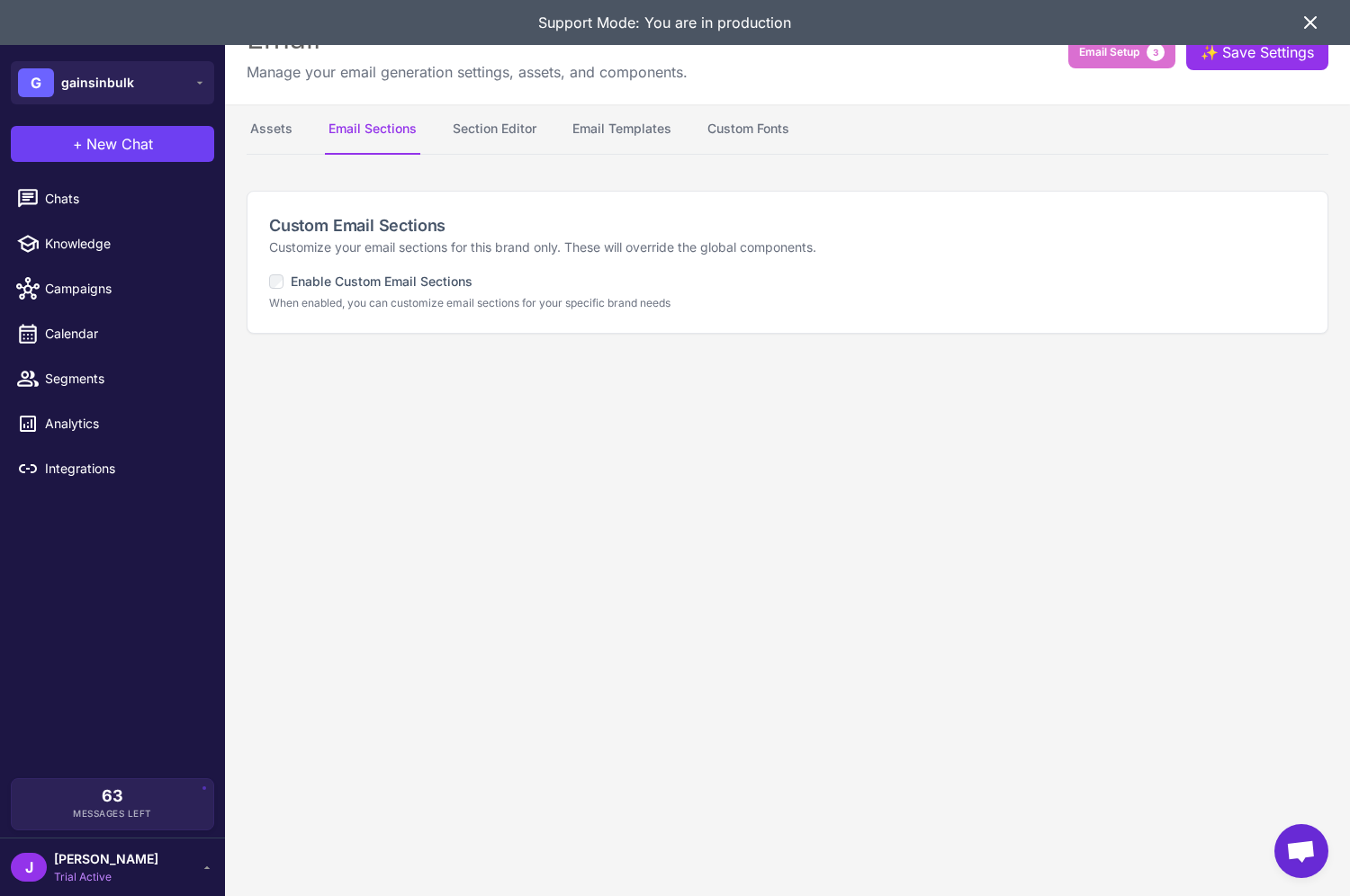
click at [361, 278] on label "Enable Custom Email Sections" at bounding box center [370, 281] width 204 height 20
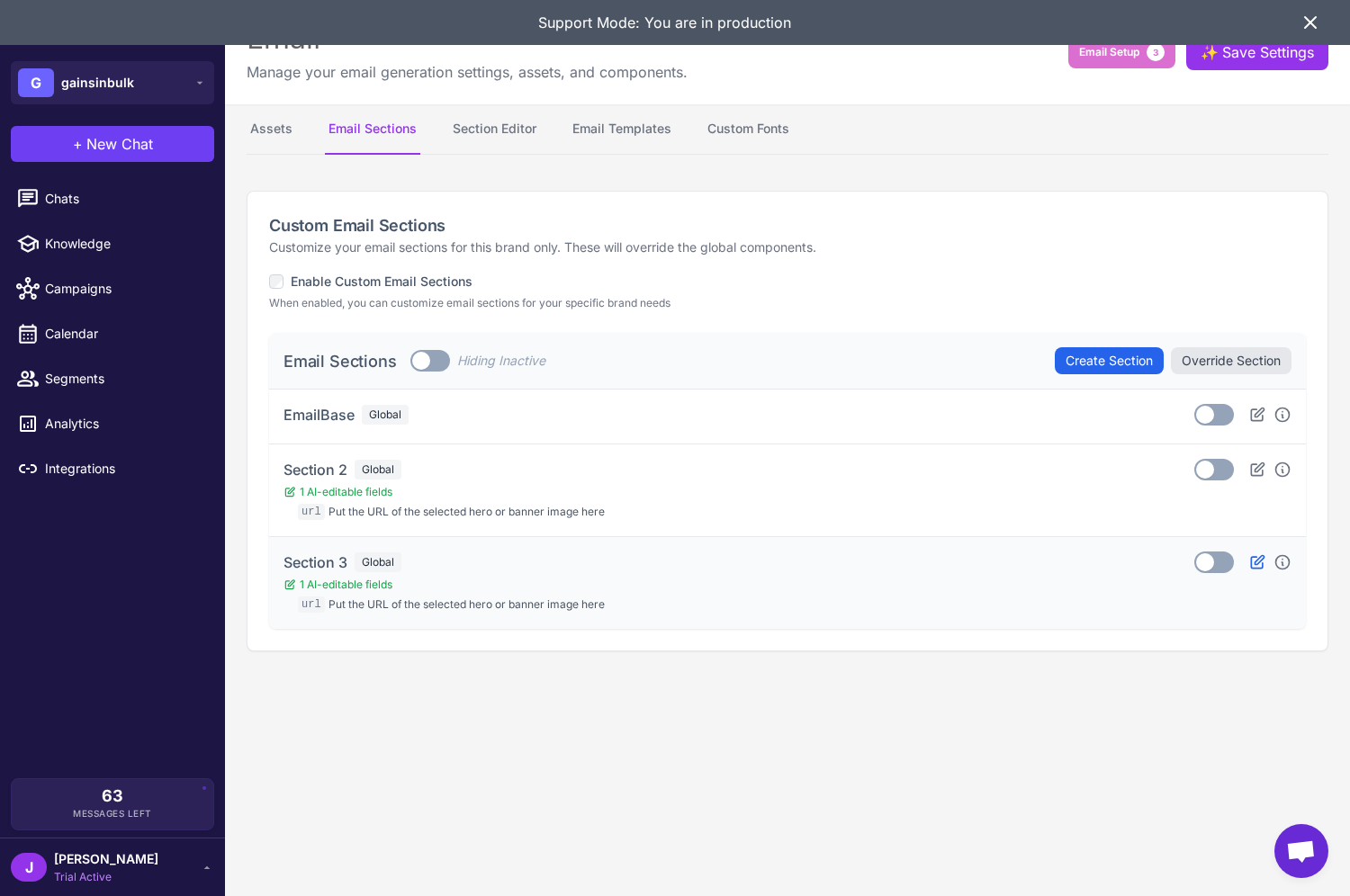
click at [1255, 556] on icon at bounding box center [1258, 562] width 18 height 18
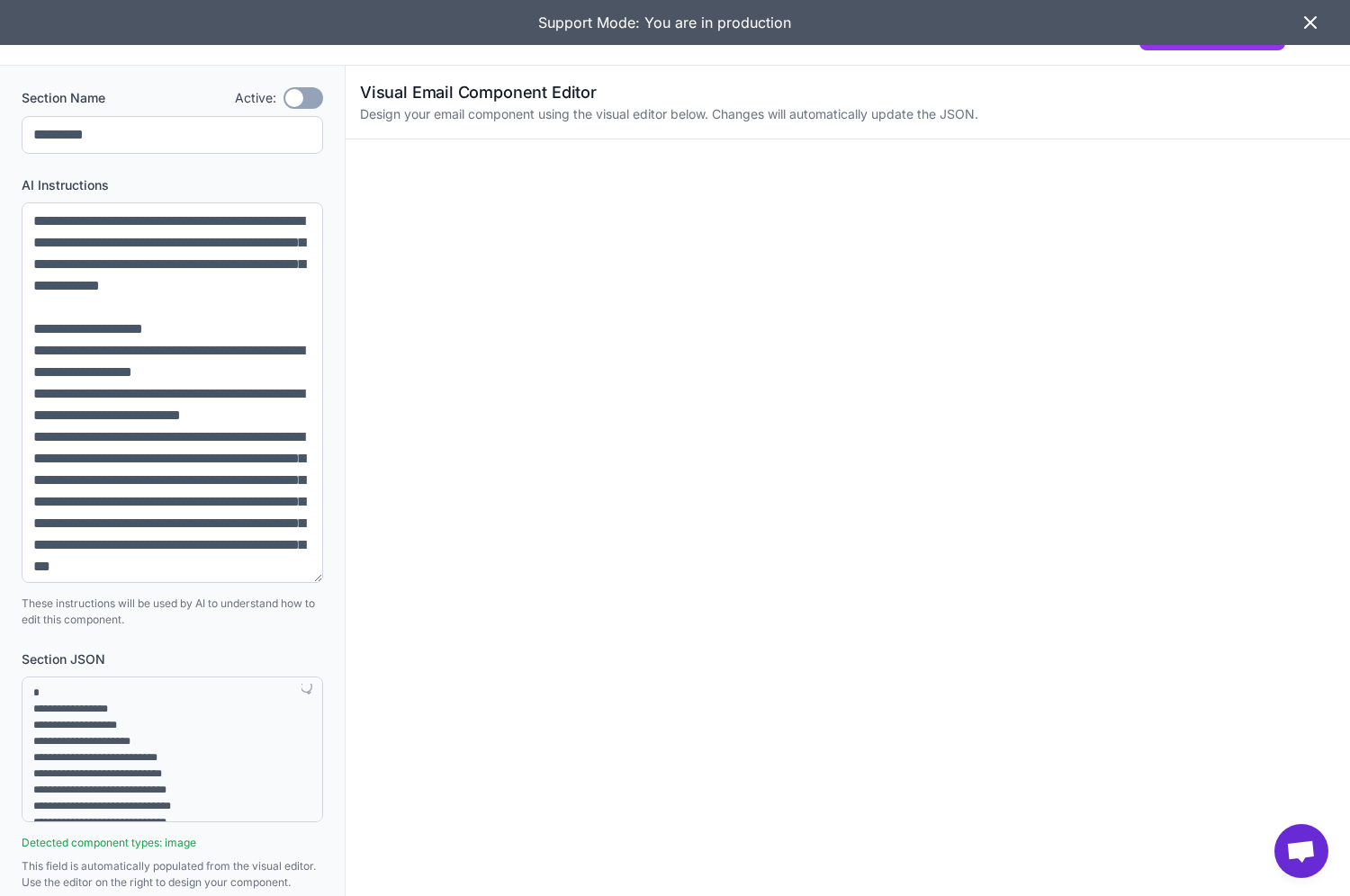
drag, startPoint x: 318, startPoint y: 281, endPoint x: 16, endPoint y: 769, distance: 573.9
click at [316, 576] on textarea at bounding box center [172, 393] width 302 height 380
